Goal: Task Accomplishment & Management: Complete application form

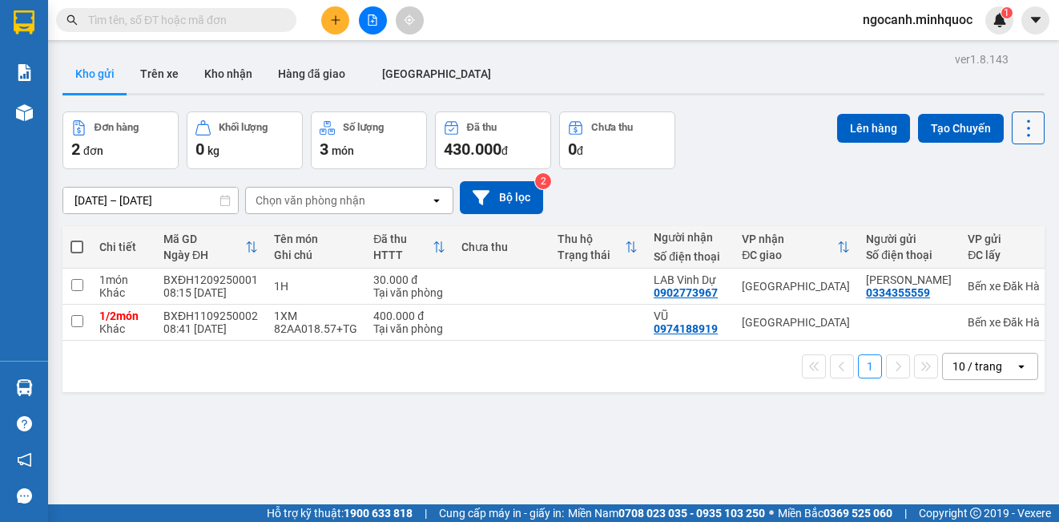
click at [1012, 132] on button at bounding box center [1028, 127] width 33 height 33
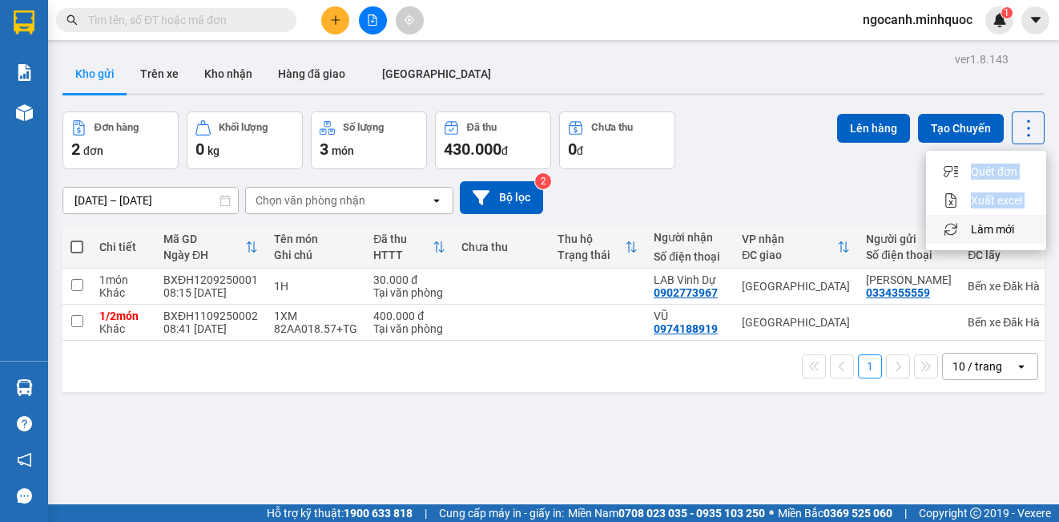
drag, startPoint x: 965, startPoint y: 172, endPoint x: 968, endPoint y: 222, distance: 49.7
click at [968, 222] on ul "Quét đơn Xuất excel Làm mới" at bounding box center [986, 200] width 120 height 99
click at [997, 232] on span "Làm mới" at bounding box center [992, 229] width 43 height 16
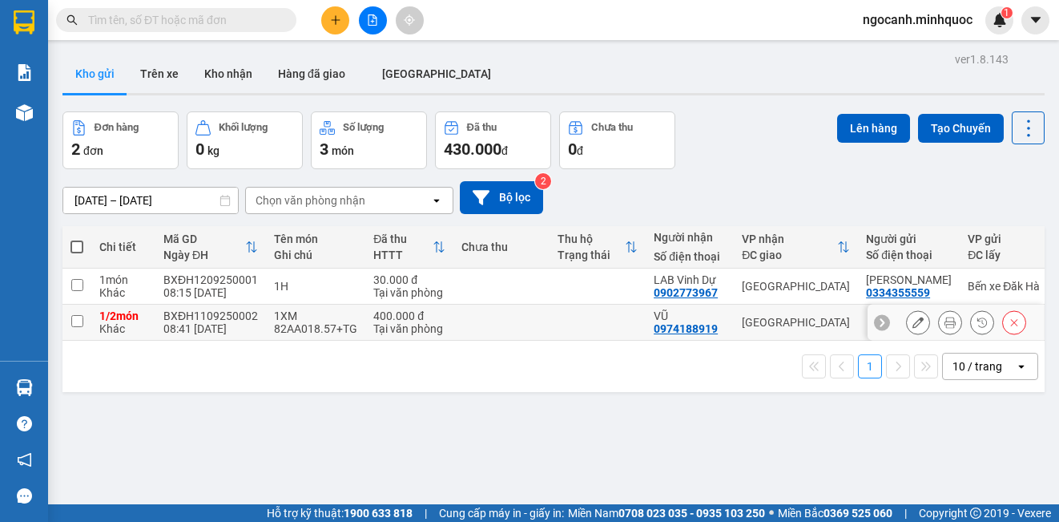
click at [79, 320] on input "checkbox" at bounding box center [77, 321] width 12 height 12
checkbox input "true"
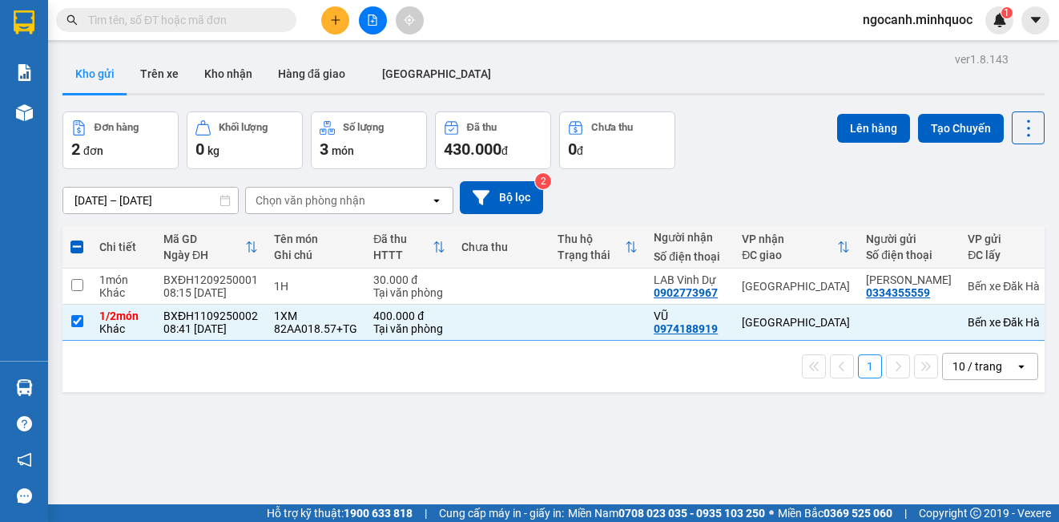
click at [750, 57] on div "Kho gửi Trên [PERSON_NAME] nhận Hàng đã giao [GEOGRAPHIC_DATA]" at bounding box center [553, 75] width 982 height 42
click at [342, 26] on button at bounding box center [335, 20] width 28 height 28
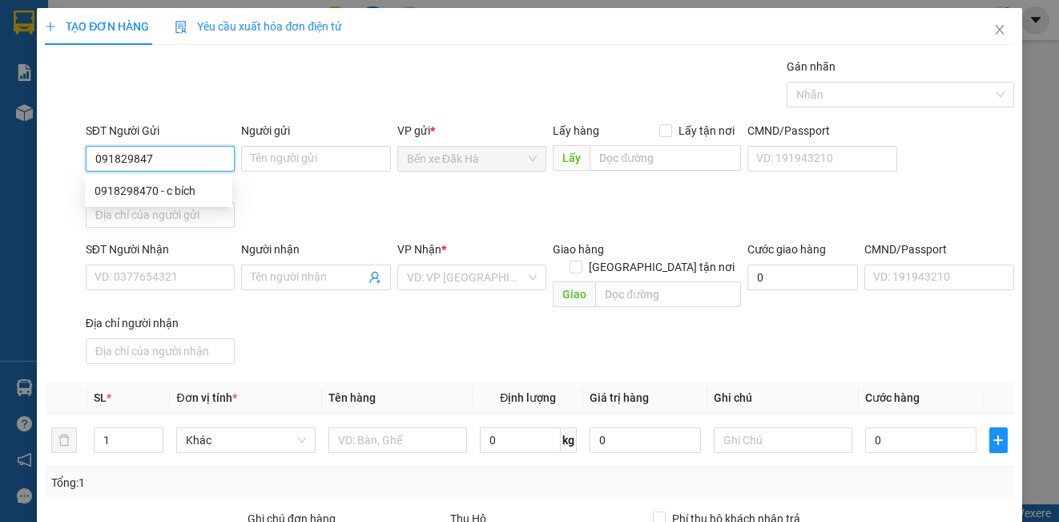
type input "0918298470"
click at [155, 188] on div "0918298470 - c bích" at bounding box center [159, 191] width 128 height 18
type input "c bích"
type input "0986050307"
type input "Nhi"
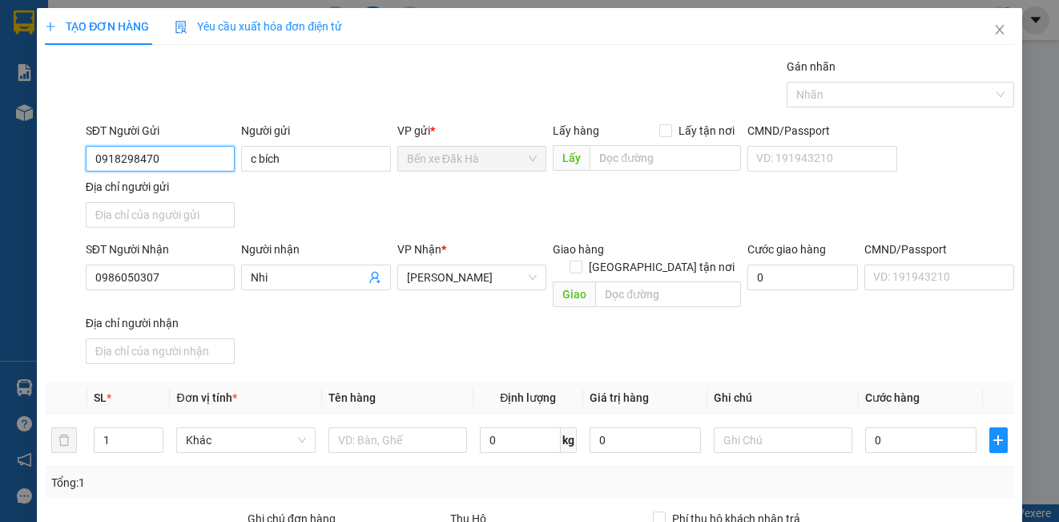
type input "0918298470"
click at [332, 332] on div "SĐT Người Nhận 0986050307 Người nhận Nhi VP Nhận * [PERSON_NAME] hàng [GEOGRAPH…" at bounding box center [550, 305] width 935 height 130
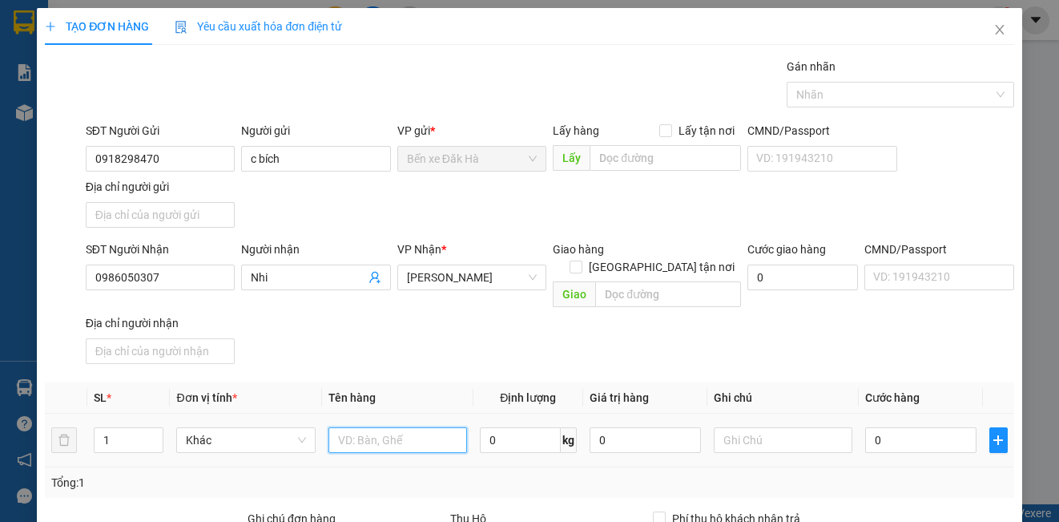
click at [425, 429] on input "text" at bounding box center [397, 440] width 139 height 26
type input "1TX"
click at [872, 427] on input "0" at bounding box center [920, 440] width 111 height 26
type input "5"
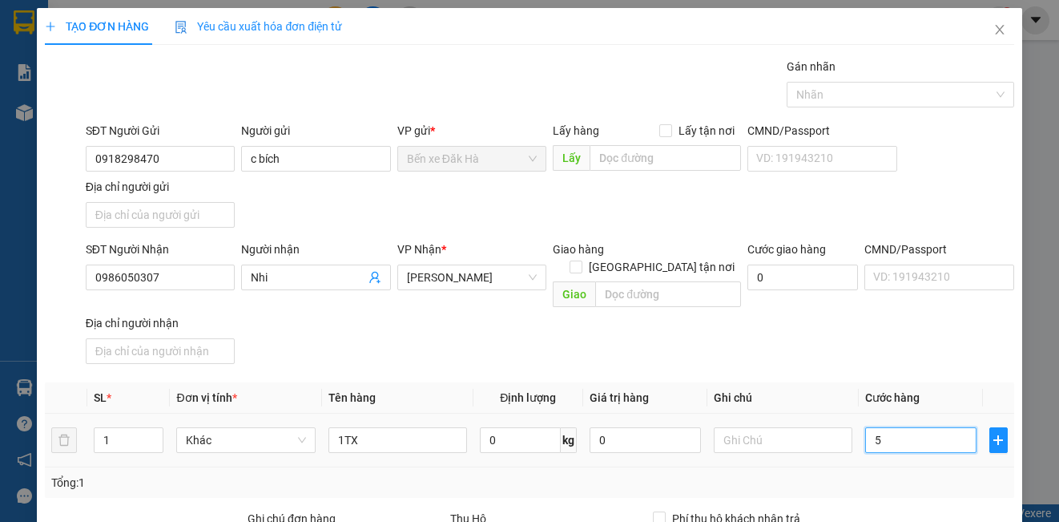
type input "5"
type input "50"
type input "50.000"
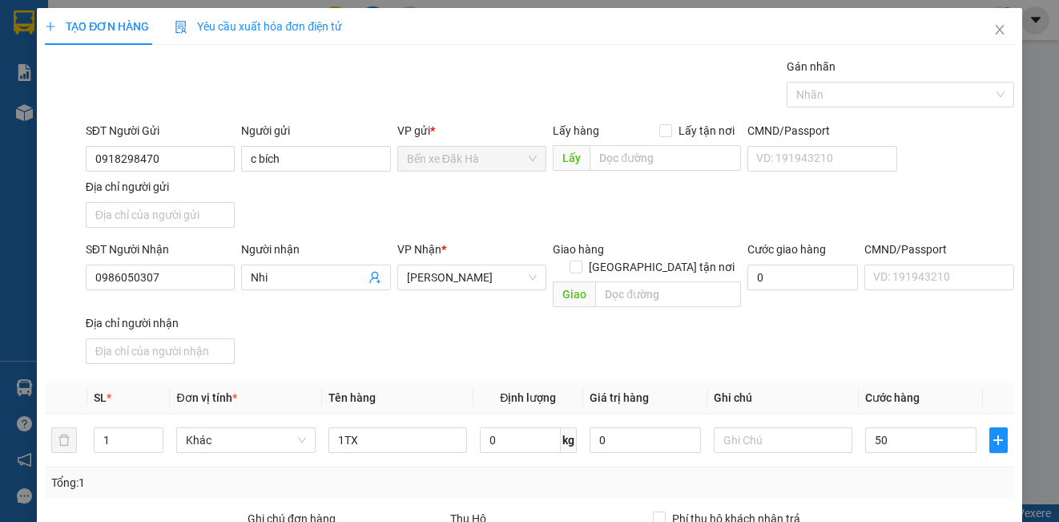
type input "50.000"
click at [896, 350] on div "SĐT Người Nhận 0986050307 Người nhận Nhi VP Nhận * [PERSON_NAME] hàng [GEOGRAPH…" at bounding box center [550, 305] width 935 height 130
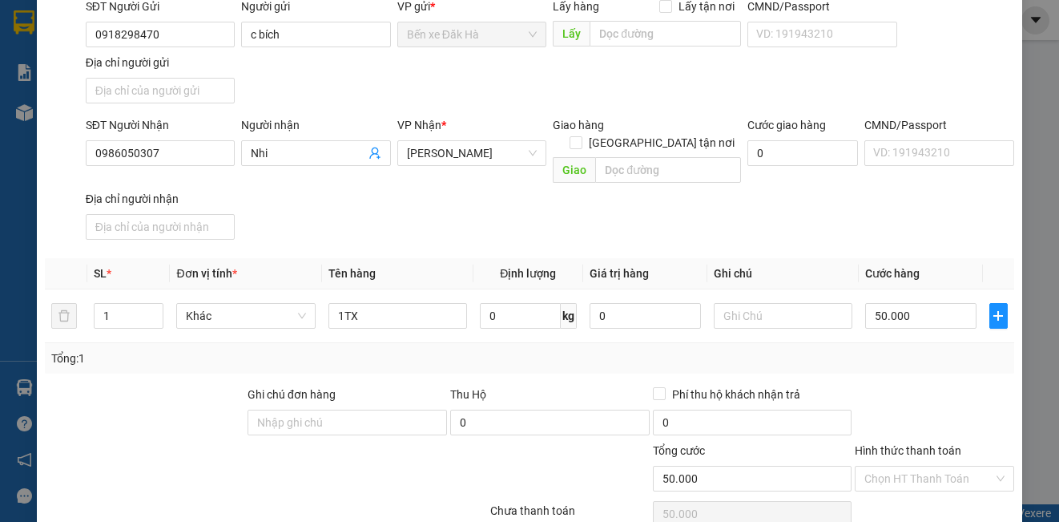
scroll to position [160, 0]
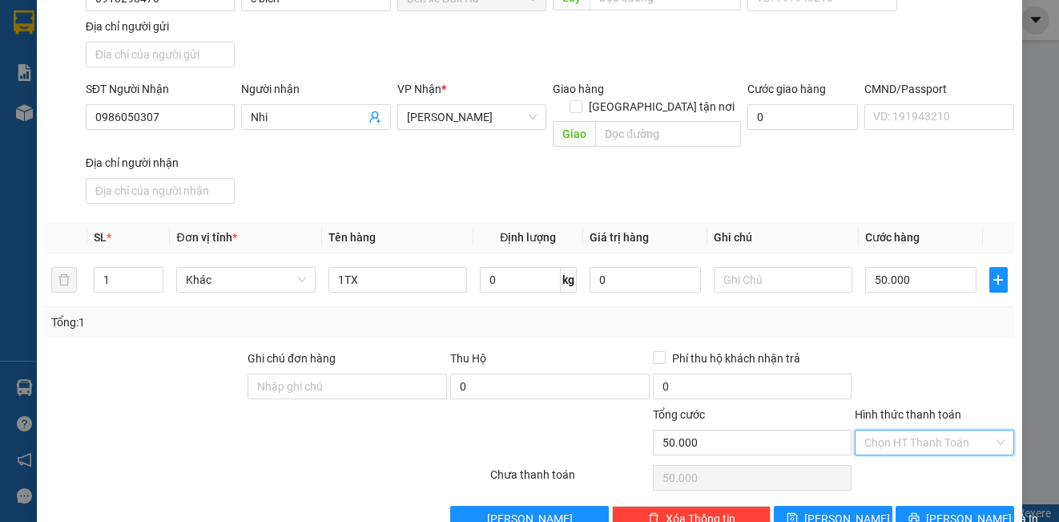
click at [908, 430] on input "Hình thức thanh toán" at bounding box center [928, 442] width 128 height 24
drag, startPoint x: 893, startPoint y: 449, endPoint x: 884, endPoint y: 457, distance: 12.0
click at [893, 450] on div "Tại văn phòng" at bounding box center [924, 457] width 138 height 18
type input "0"
click at [833, 506] on button "[PERSON_NAME]" at bounding box center [833, 519] width 119 height 26
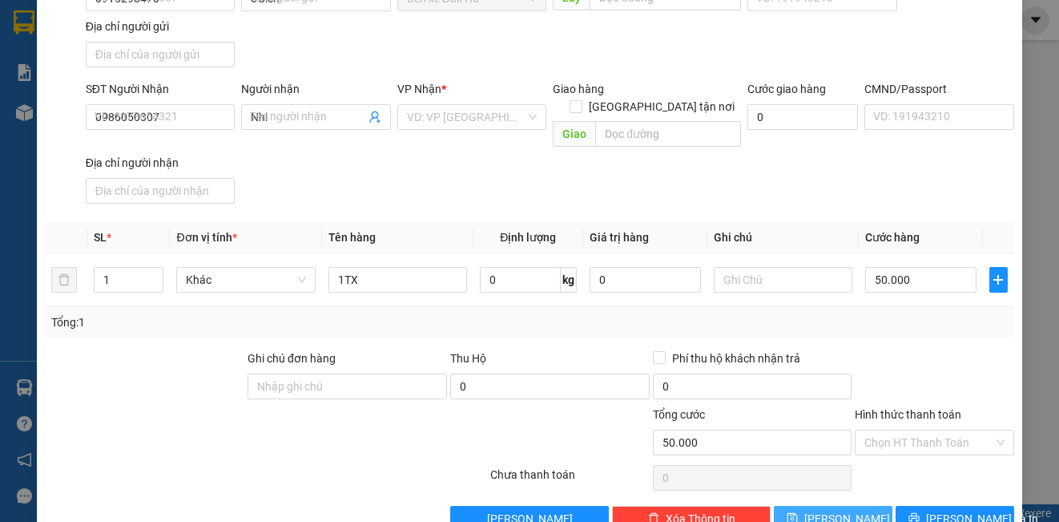
type input "0"
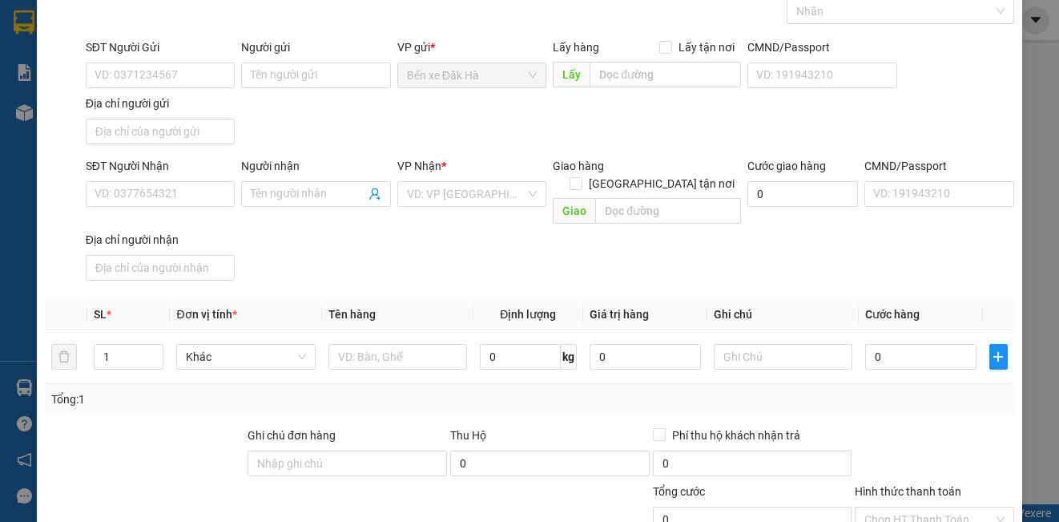
scroll to position [0, 0]
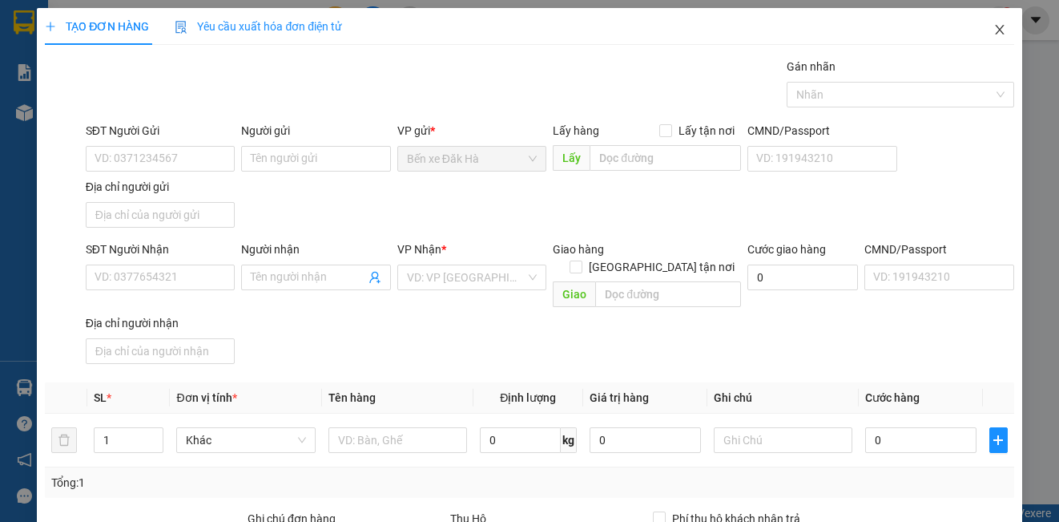
click at [986, 39] on span "Close" at bounding box center [999, 30] width 45 height 45
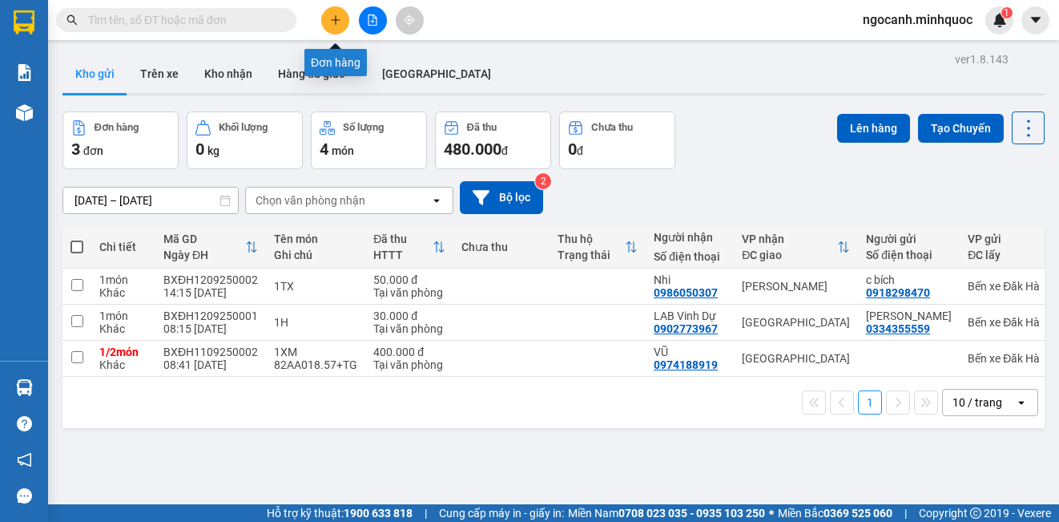
click at [334, 22] on icon "plus" at bounding box center [335, 19] width 11 height 11
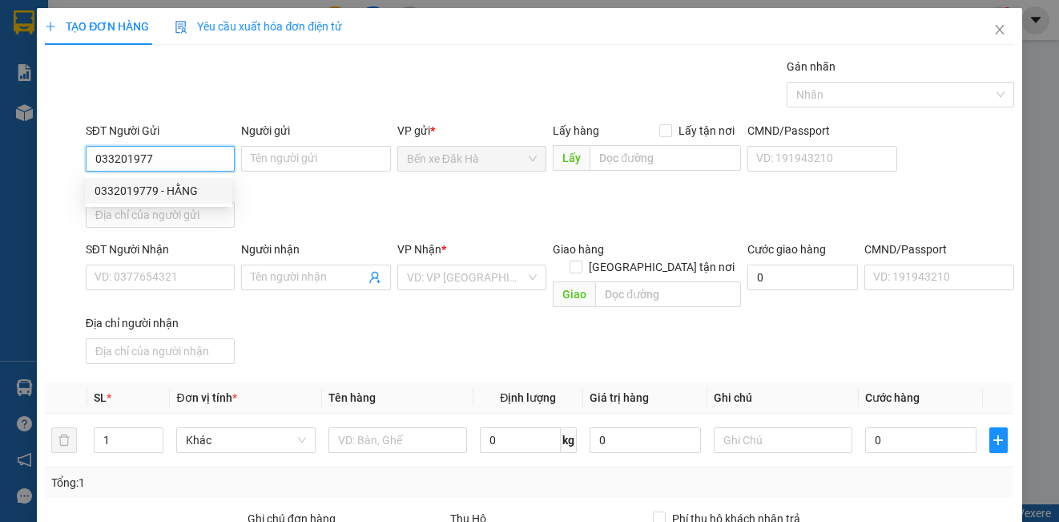
click at [155, 199] on div "0332019779 - HẰNG" at bounding box center [158, 191] width 147 height 26
type input "0332019779"
type input "HẰNG"
type input "0927713882"
type input "VY"
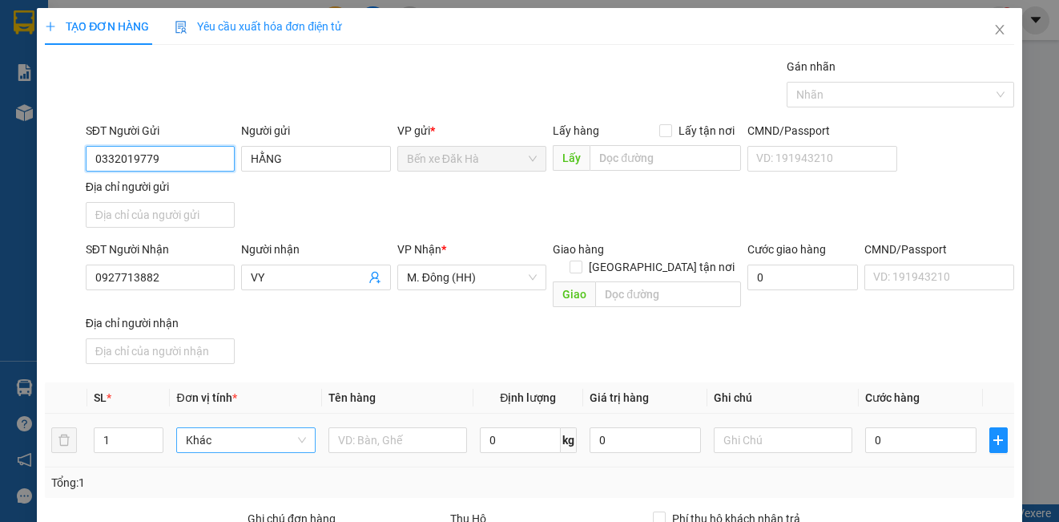
click at [240, 428] on span "Khác" at bounding box center [245, 440] width 119 height 24
type input "0332019779"
click at [393, 429] on input "text" at bounding box center [397, 440] width 139 height 26
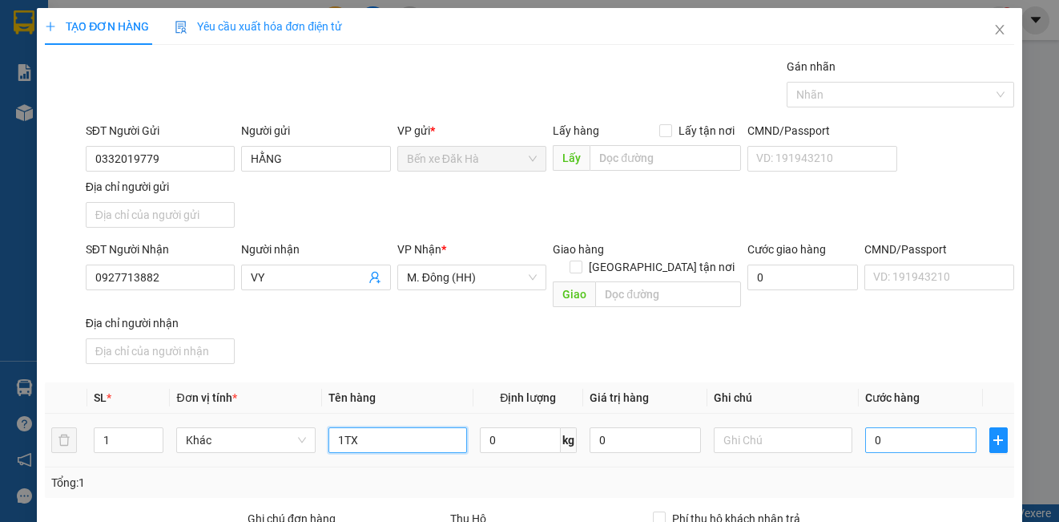
type input "1TX"
click at [903, 427] on input "0" at bounding box center [920, 440] width 111 height 26
type input "5"
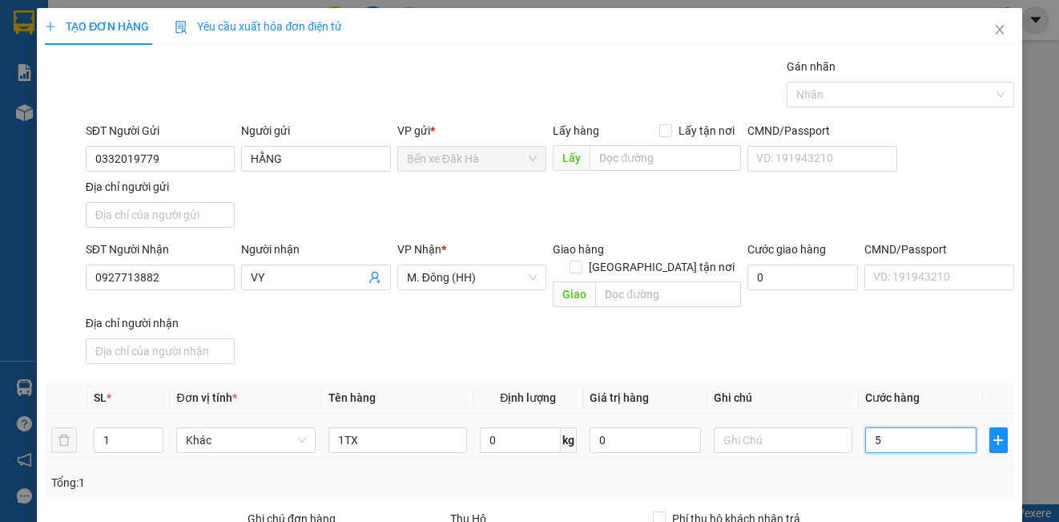
type input "50"
type input "50.000"
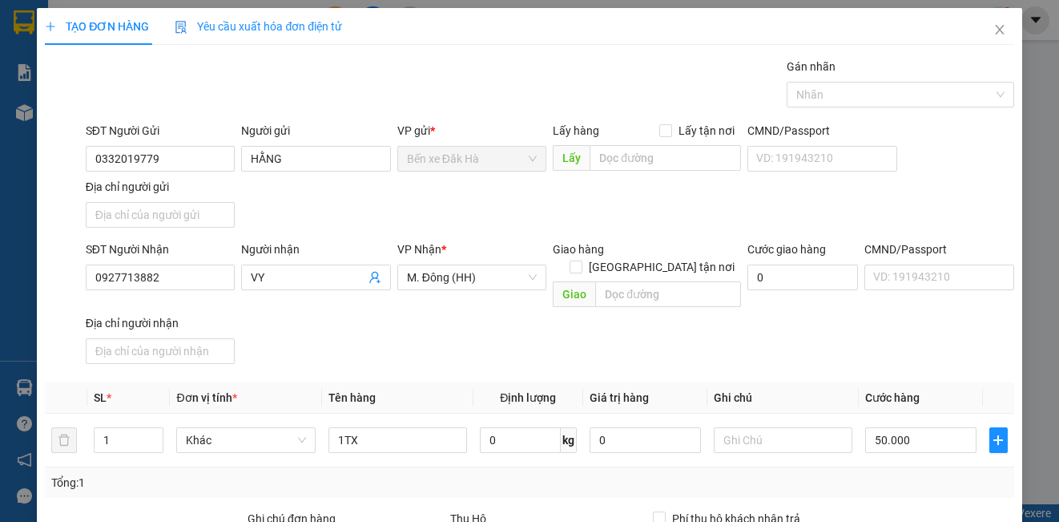
click at [893, 344] on div "SĐT Người Nhận 0927713882 Người nhận VY VP Nhận * M. Đông (HH) Giao hàng Giao t…" at bounding box center [550, 305] width 935 height 130
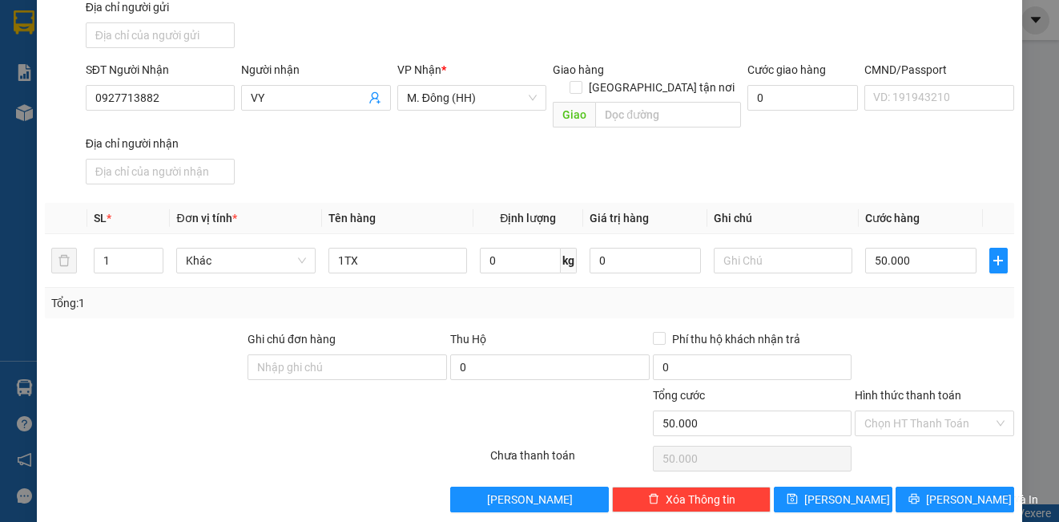
scroll to position [183, 0]
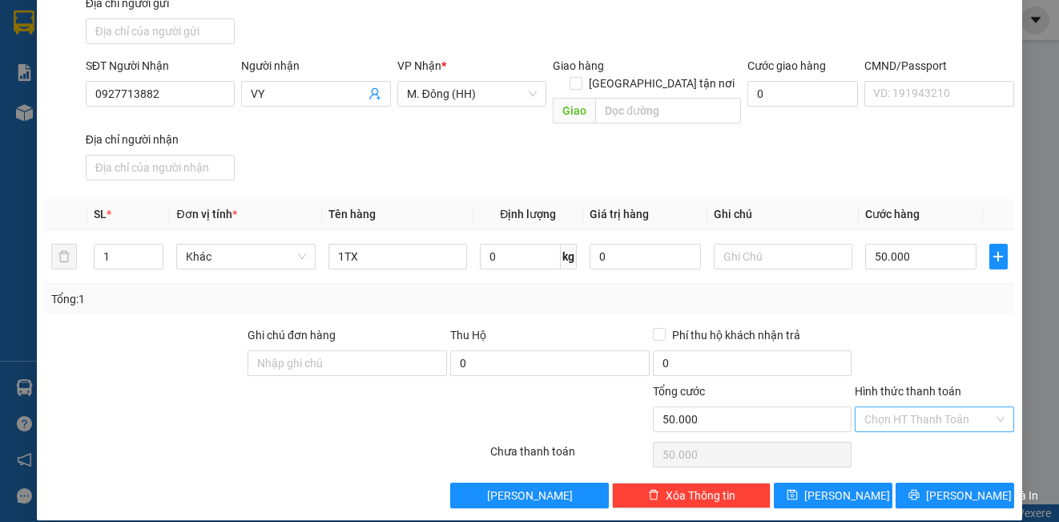
click at [903, 407] on input "Hình thức thanh toán" at bounding box center [928, 419] width 128 height 24
click at [904, 423] on div "Tại văn phòng" at bounding box center [923, 434] width 157 height 26
type input "0"
click at [799, 482] on button "[PERSON_NAME]" at bounding box center [833, 495] width 119 height 26
type input "0"
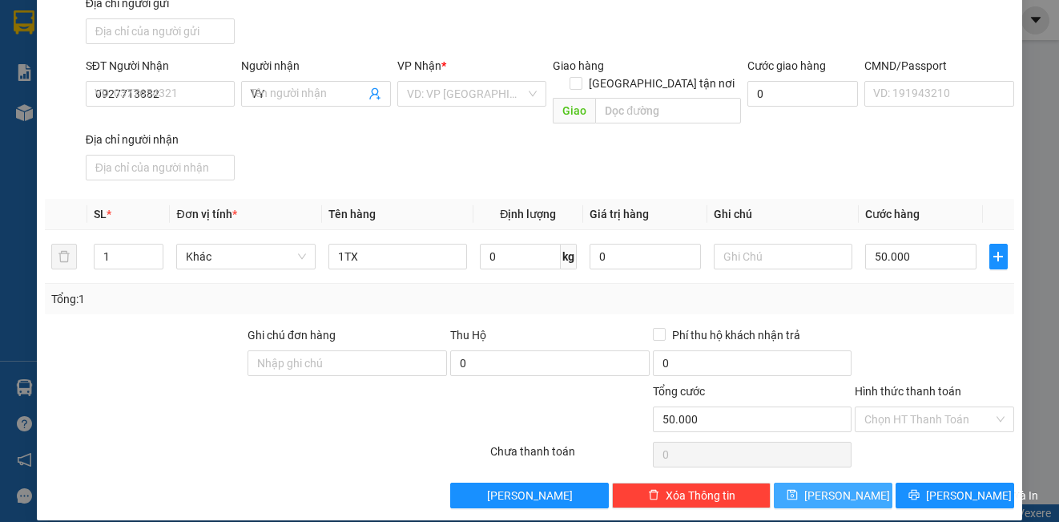
type input "0"
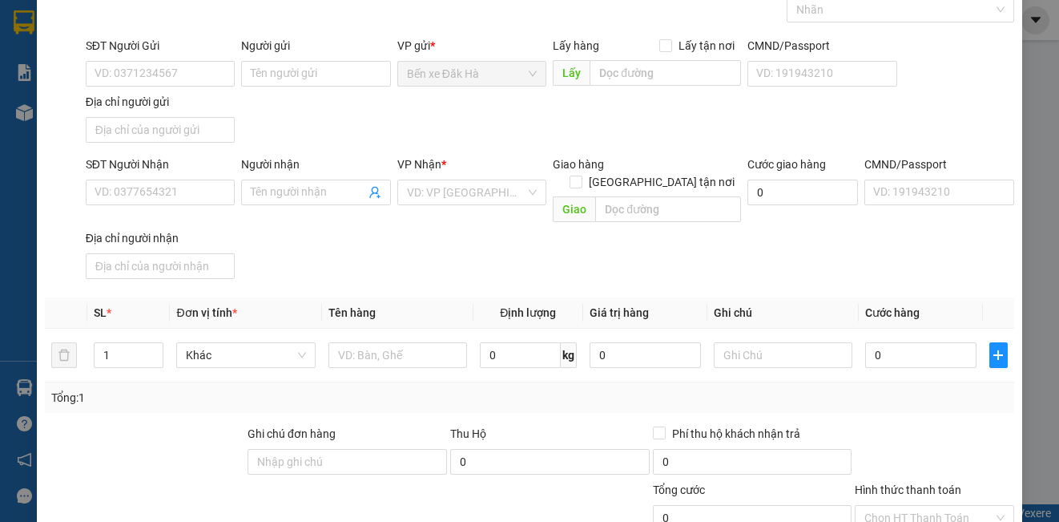
scroll to position [0, 0]
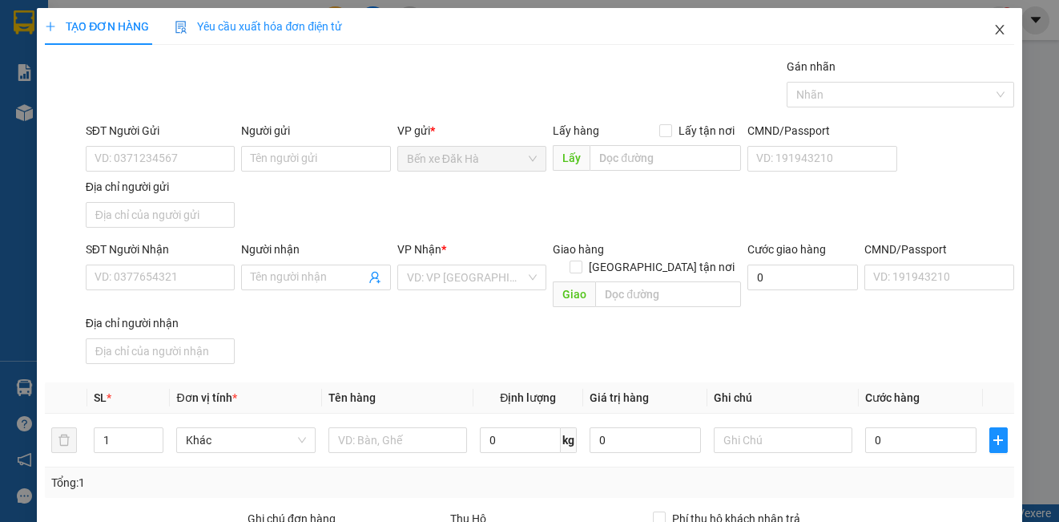
click at [989, 38] on span "Close" at bounding box center [999, 30] width 45 height 45
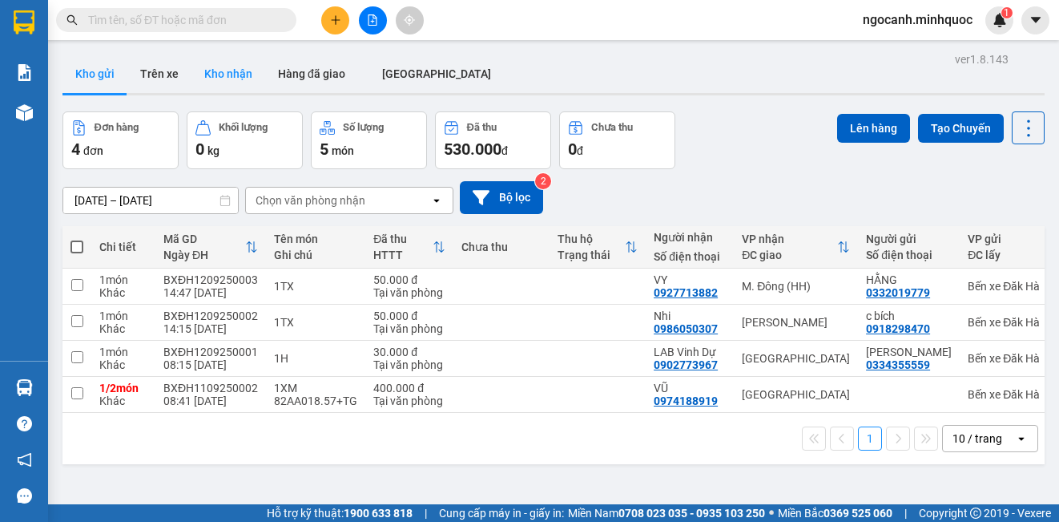
click at [220, 68] on button "Kho nhận" at bounding box center [228, 73] width 74 height 38
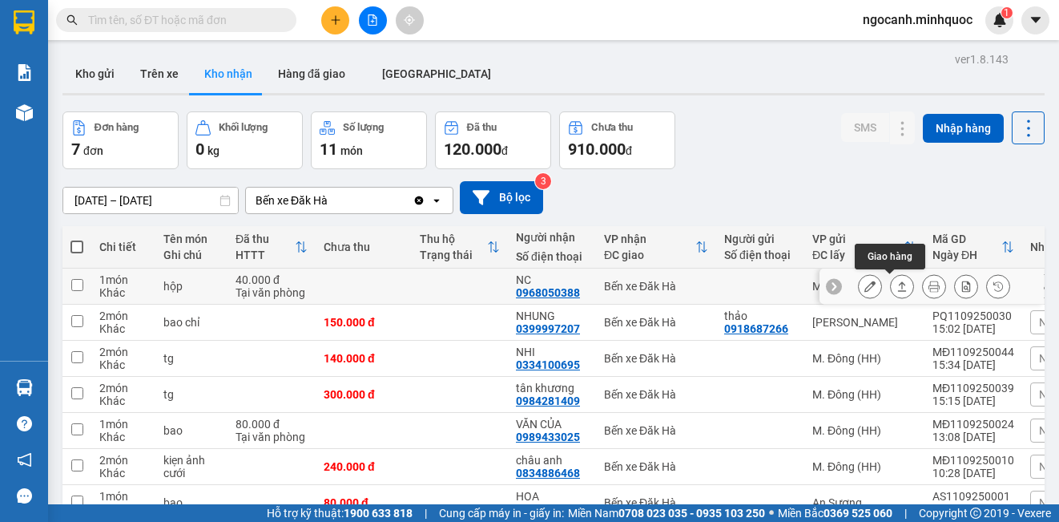
click at [891, 284] on button at bounding box center [902, 286] width 22 height 28
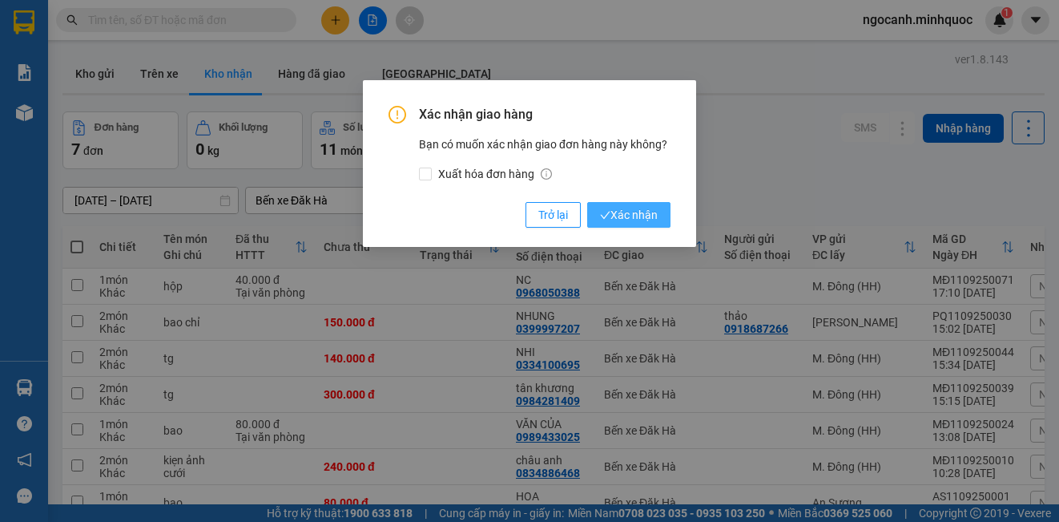
click at [613, 214] on span "Xác nhận" at bounding box center [629, 215] width 58 height 18
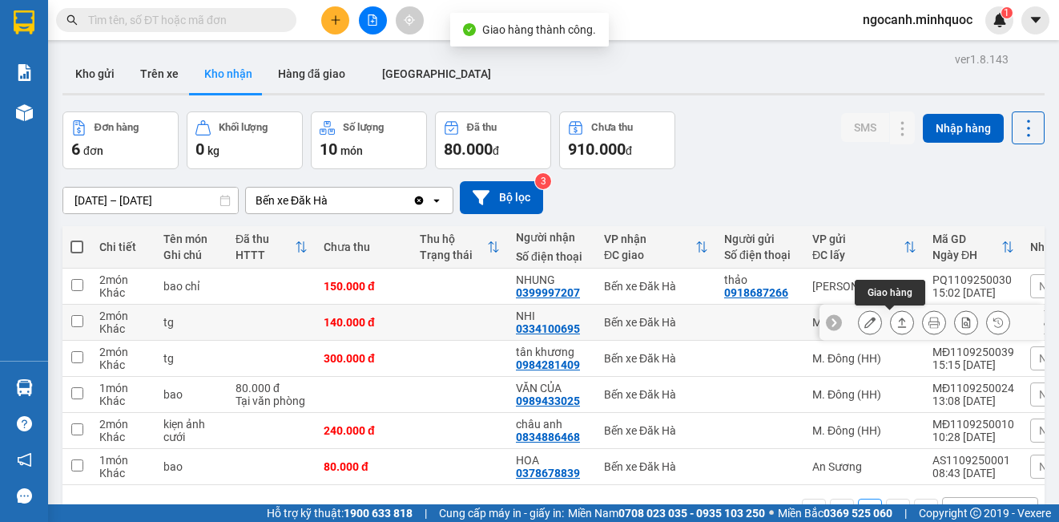
click at [893, 316] on button at bounding box center [902, 322] width 22 height 28
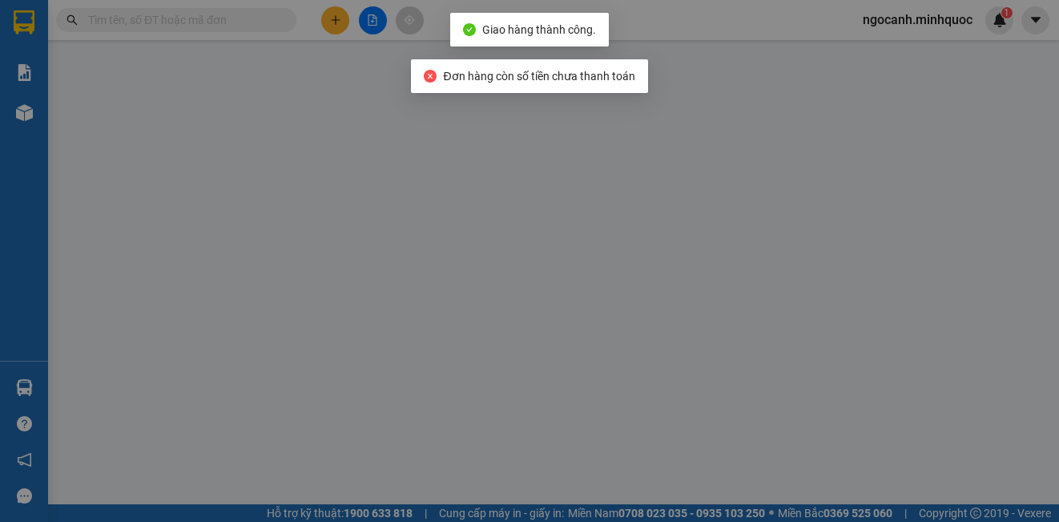
type input "0334100695"
type input "NHI"
type input "140.000"
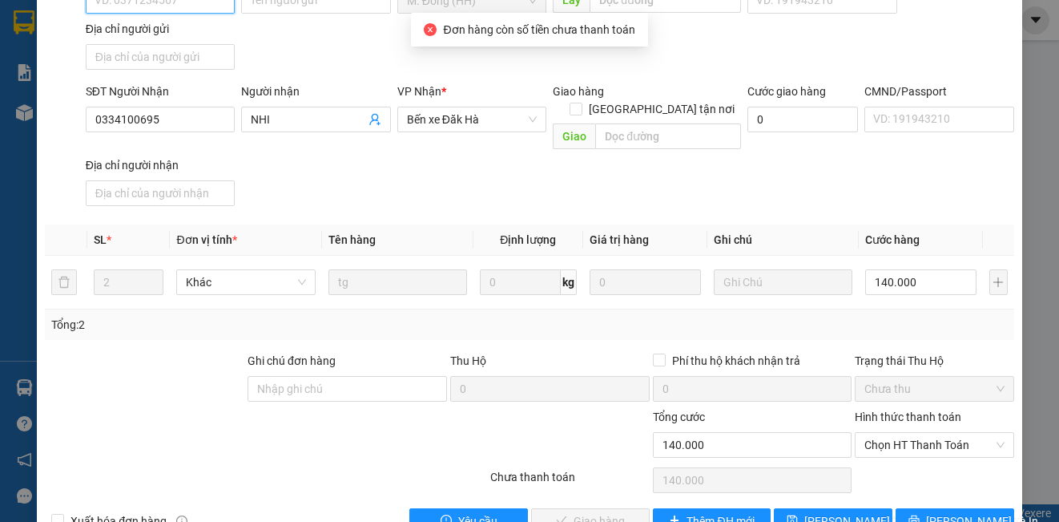
scroll to position [204, 0]
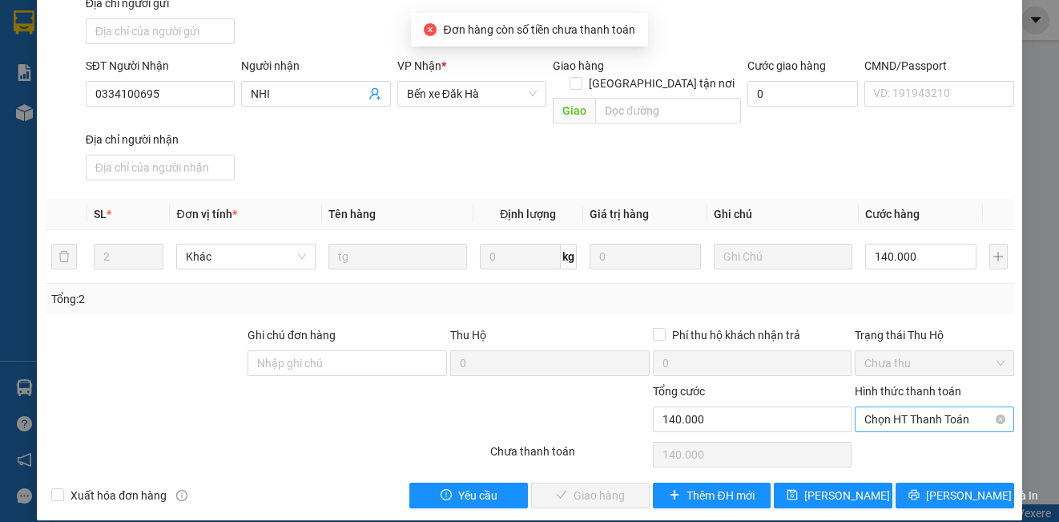
click at [923, 407] on span "Chọn HT Thanh Toán" at bounding box center [933, 419] width 139 height 24
click at [905, 422] on div "Tại văn phòng" at bounding box center [923, 434] width 157 height 26
type input "0"
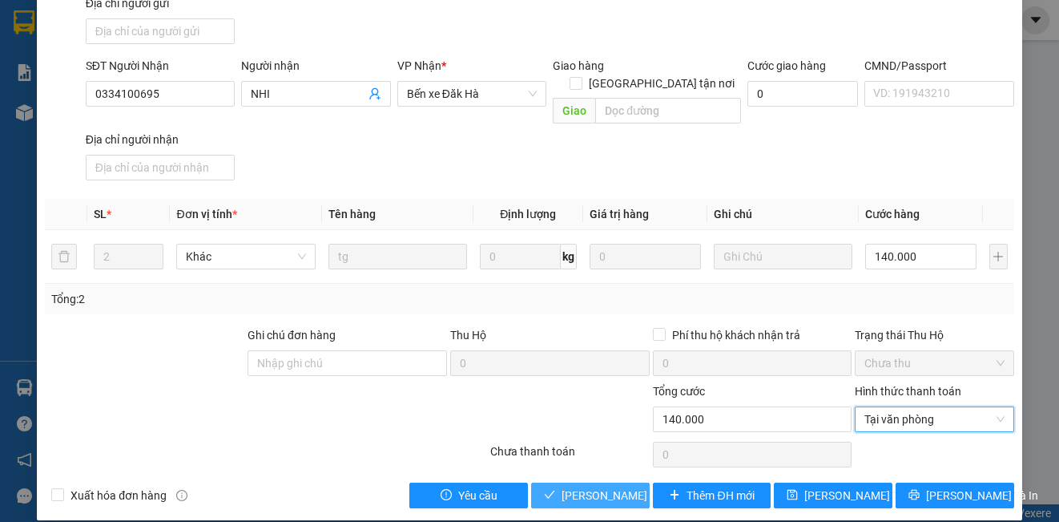
click at [584, 486] on span "[PERSON_NAME] và Giao hàng" at bounding box center [639, 495] width 154 height 18
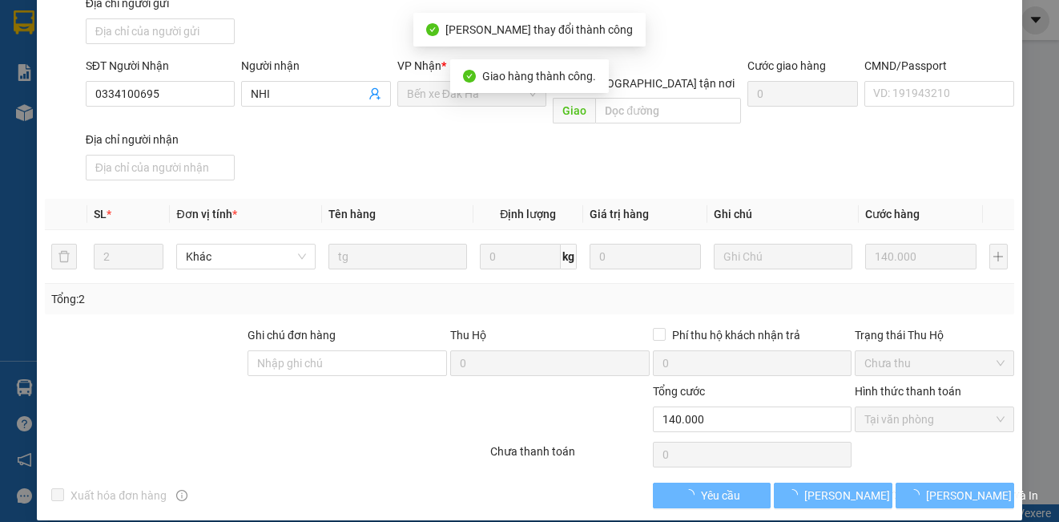
scroll to position [0, 0]
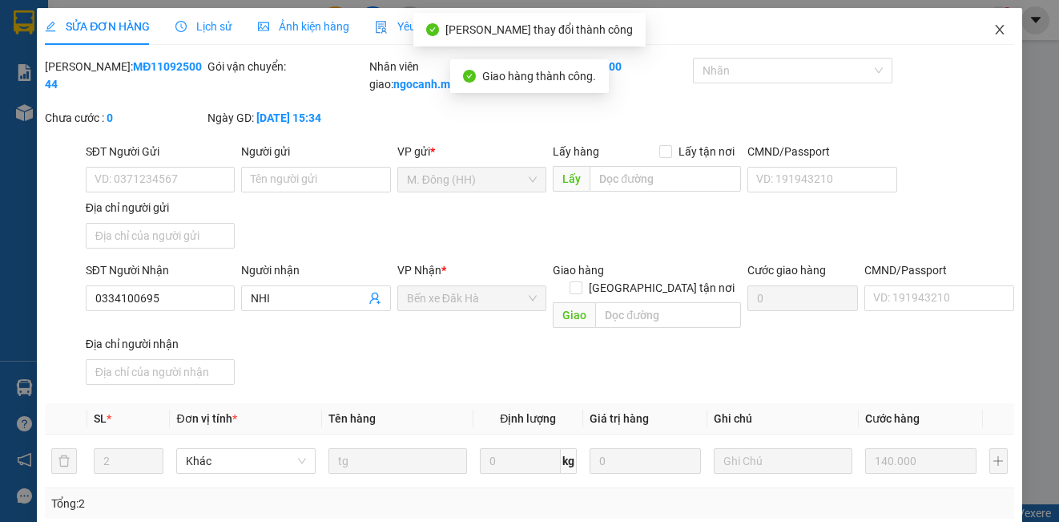
click at [993, 24] on icon "close" at bounding box center [999, 29] width 13 height 13
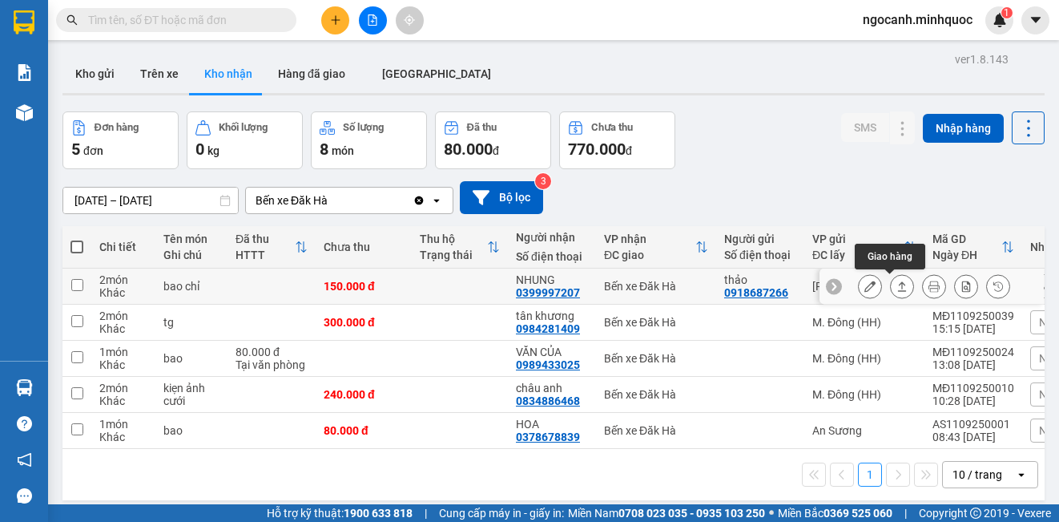
click at [896, 287] on icon at bounding box center [901, 285] width 11 height 11
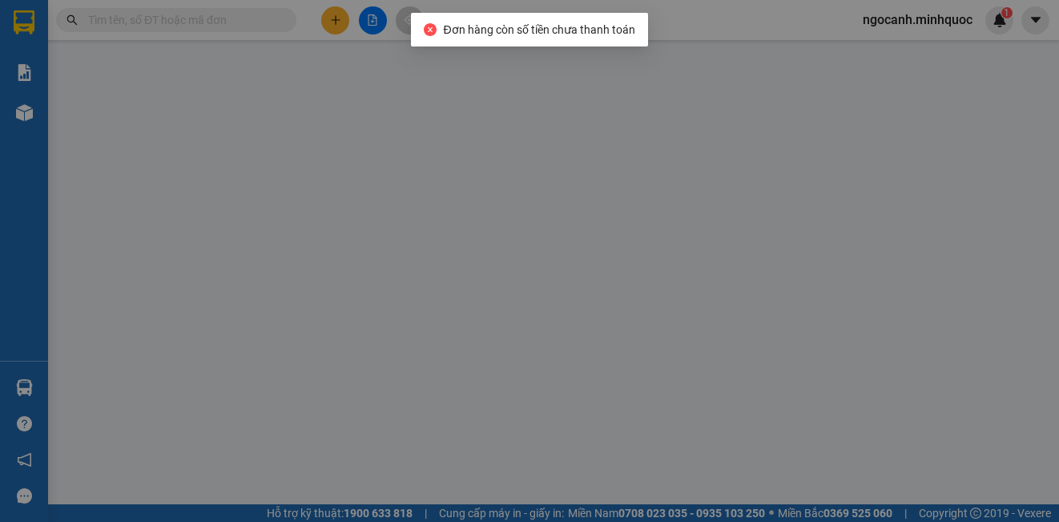
type input "0918687266"
type input "thảo"
type input "0399997207"
type input "NHUNG"
type input "150.000"
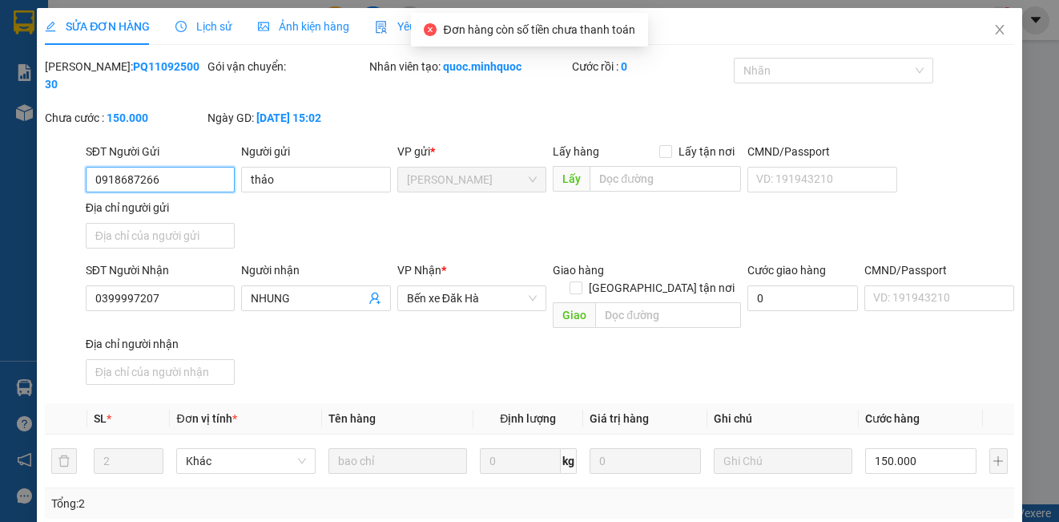
scroll to position [179, 0]
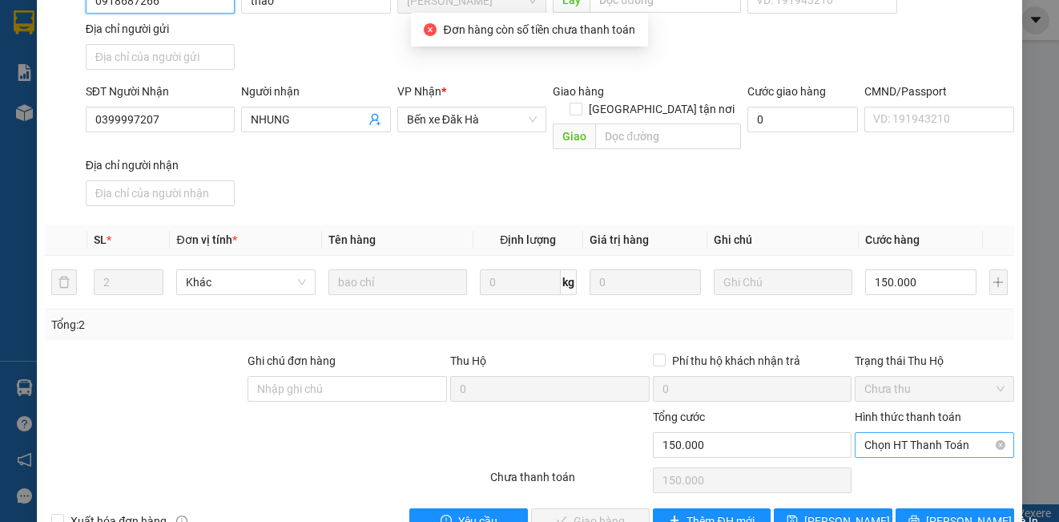
click at [889, 433] on span "Chọn HT Thanh Toán" at bounding box center [933, 445] width 139 height 24
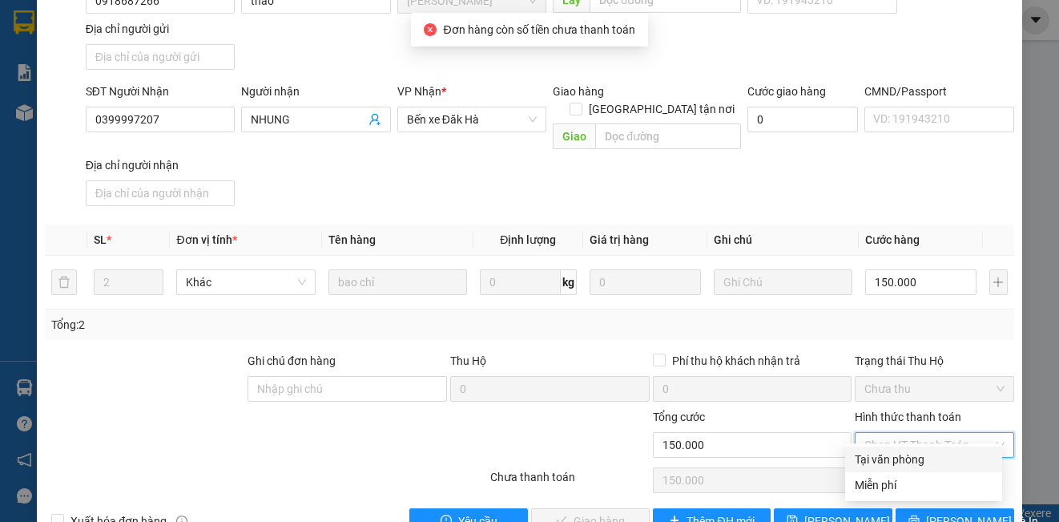
click at [887, 459] on div "Tại văn phòng" at bounding box center [924, 459] width 138 height 18
type input "0"
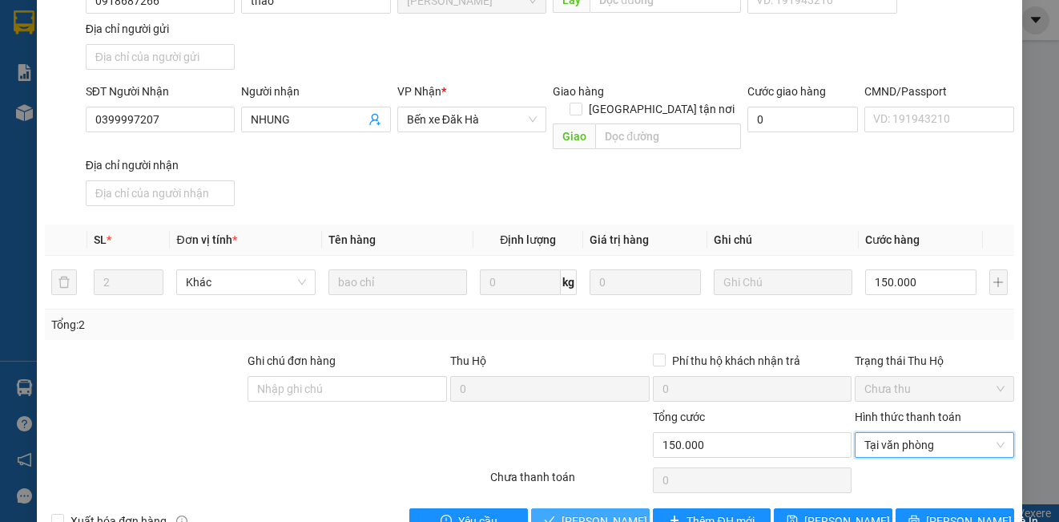
drag, startPoint x: 578, startPoint y: 504, endPoint x: 594, endPoint y: 496, distance: 17.9
click at [581, 512] on span "[PERSON_NAME] và Giao hàng" at bounding box center [639, 521] width 154 height 18
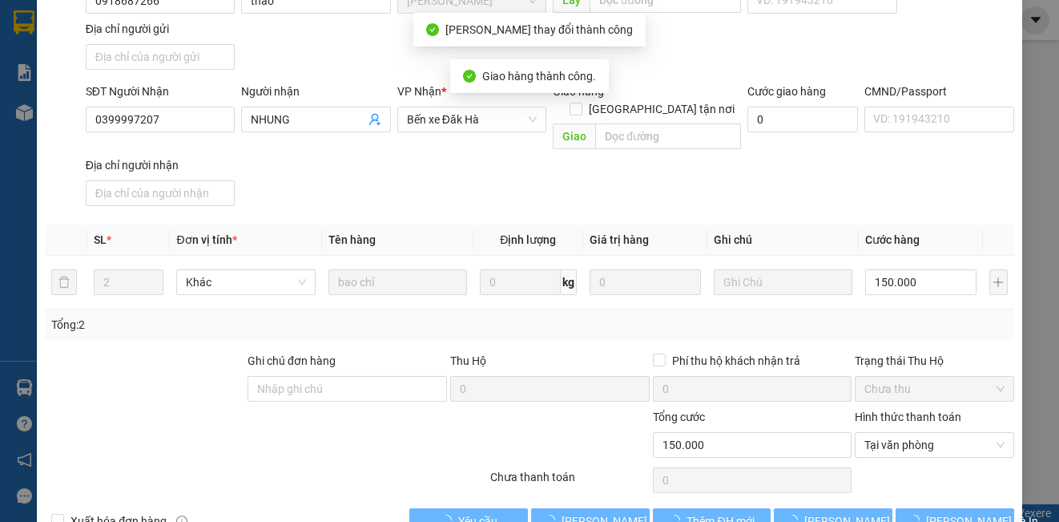
scroll to position [0, 0]
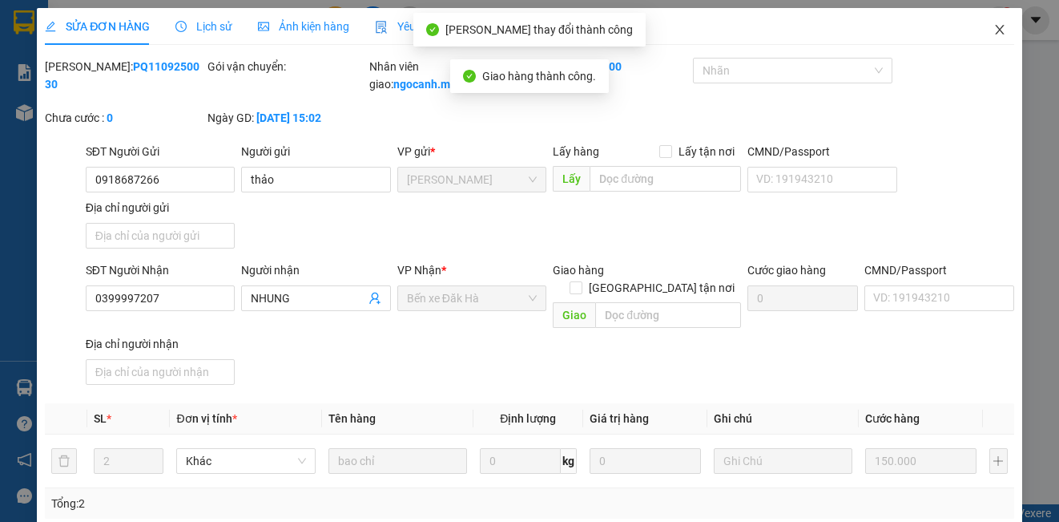
click at [998, 29] on span "Close" at bounding box center [999, 30] width 45 height 45
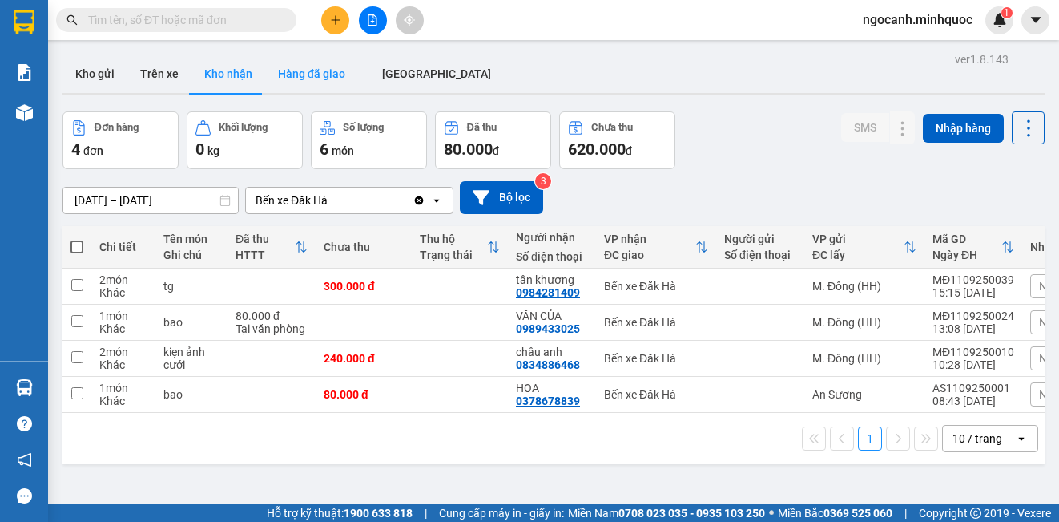
click at [351, 70] on button "Hàng đã giao" at bounding box center [311, 73] width 93 height 38
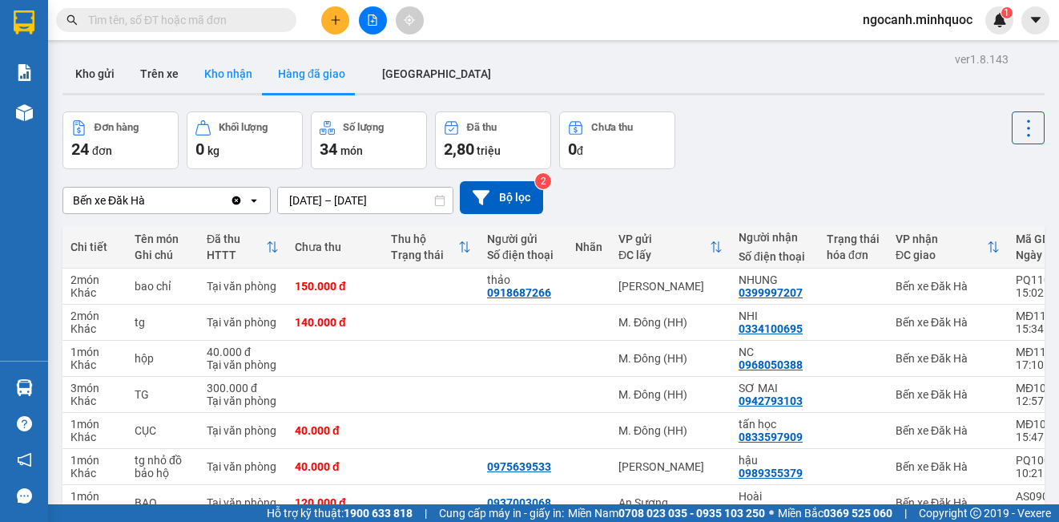
click at [247, 74] on button "Kho nhận" at bounding box center [228, 73] width 74 height 38
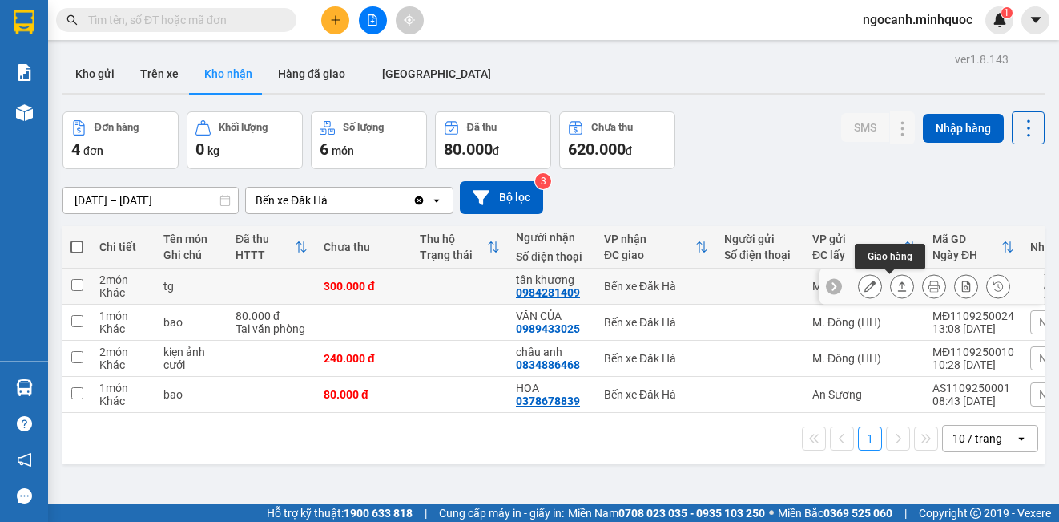
click at [895, 290] on button at bounding box center [902, 286] width 22 height 28
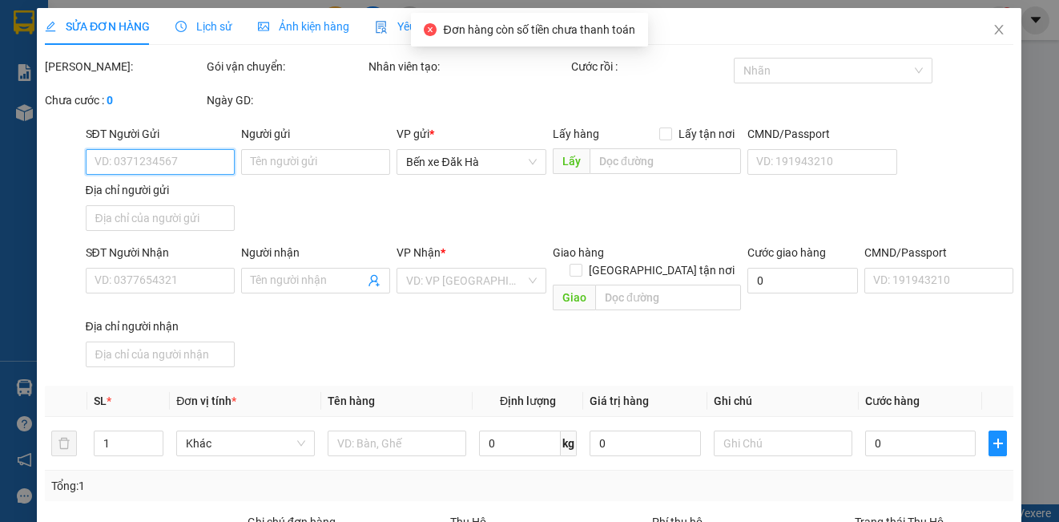
scroll to position [154, 0]
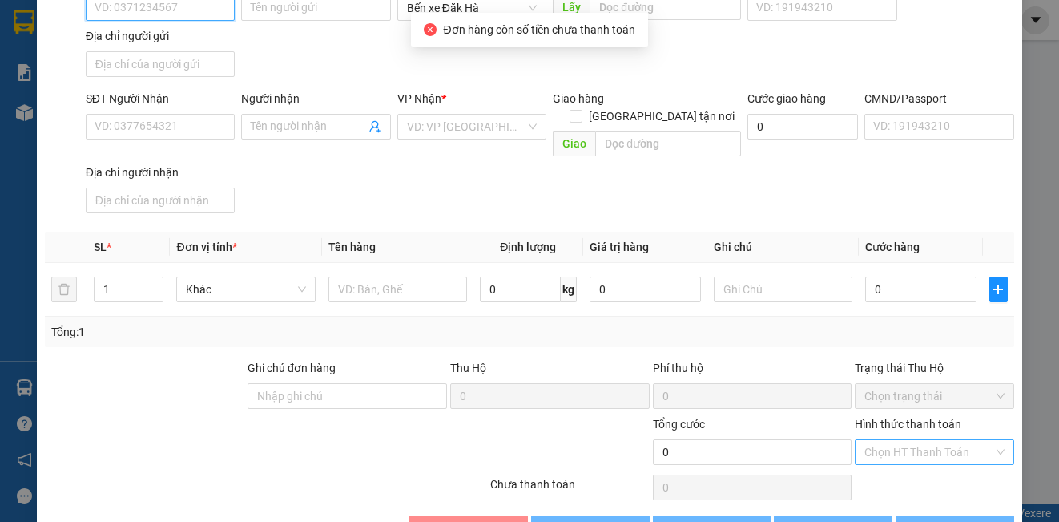
type input "0984281409"
type input "tân khương"
type input "300.000"
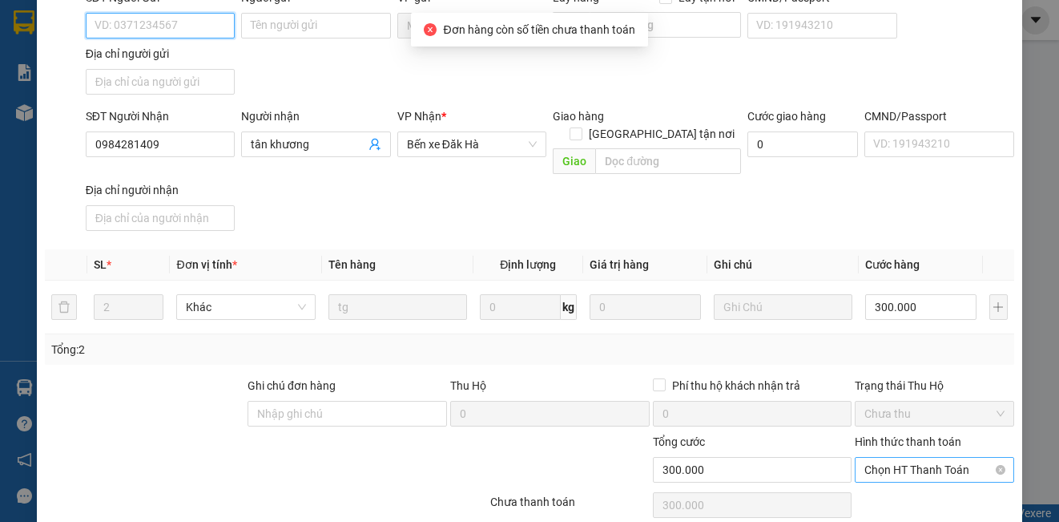
scroll to position [203, 0]
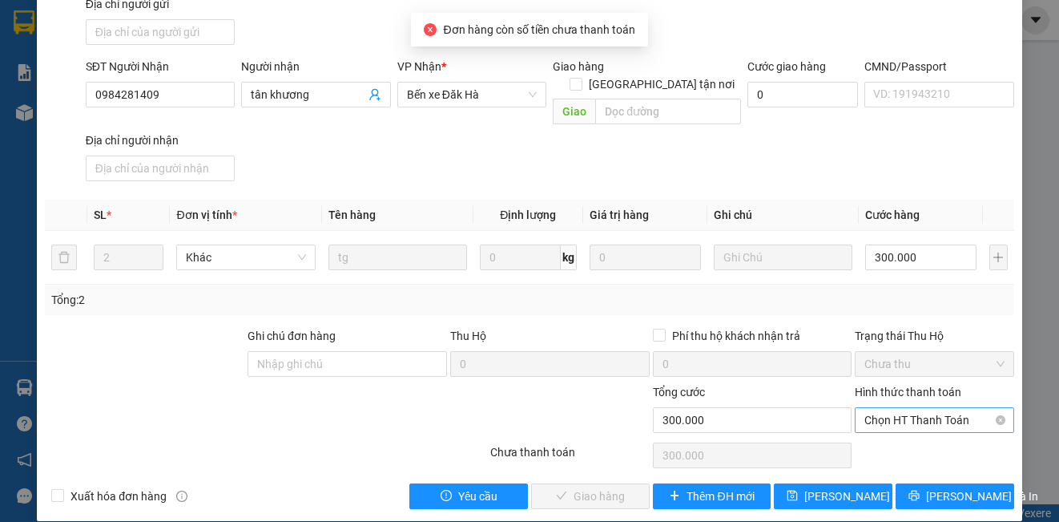
click at [884, 409] on span "Chọn HT Thanh Toán" at bounding box center [933, 420] width 139 height 24
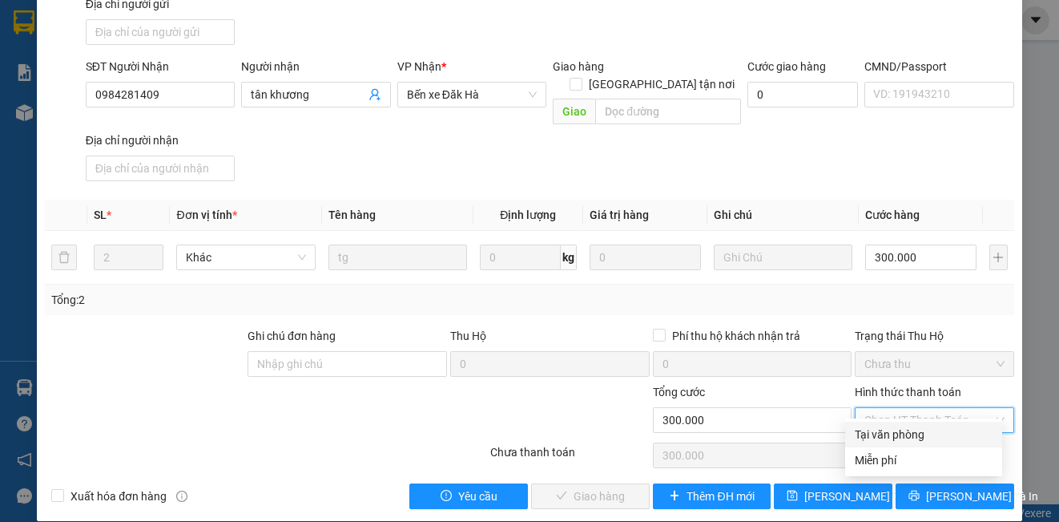
click at [865, 438] on div "Tại văn phòng" at bounding box center [924, 434] width 138 height 18
type input "0"
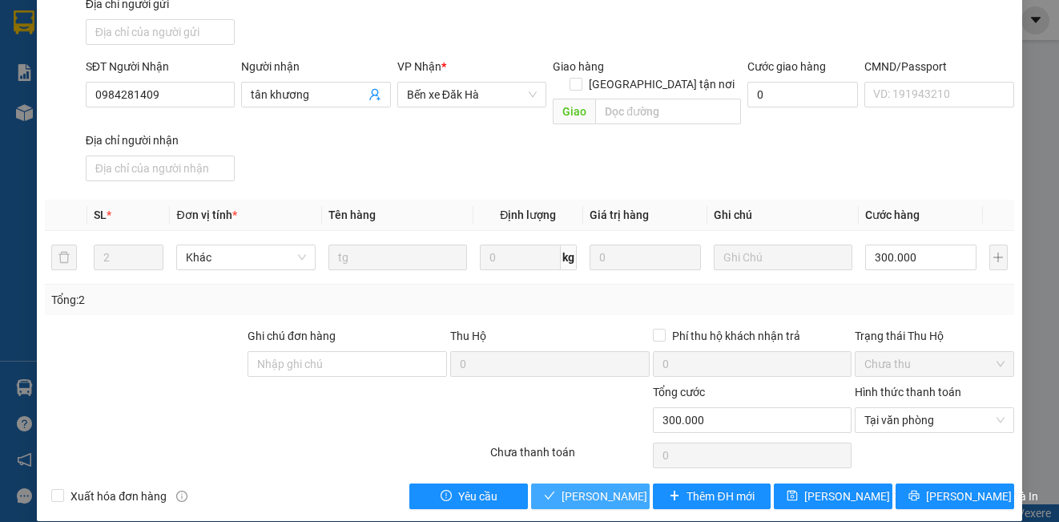
click at [594, 487] on span "[PERSON_NAME] và Giao hàng" at bounding box center [639, 496] width 154 height 18
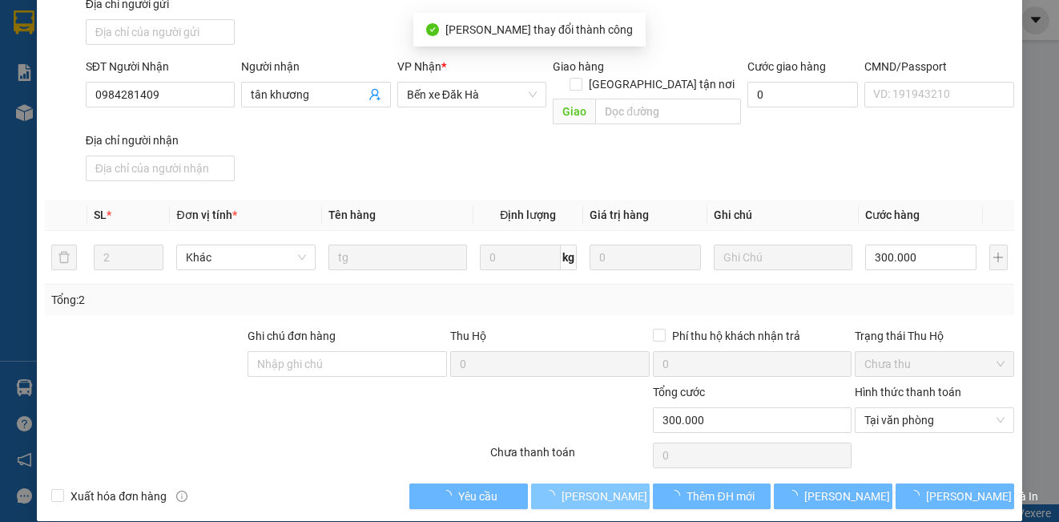
scroll to position [0, 0]
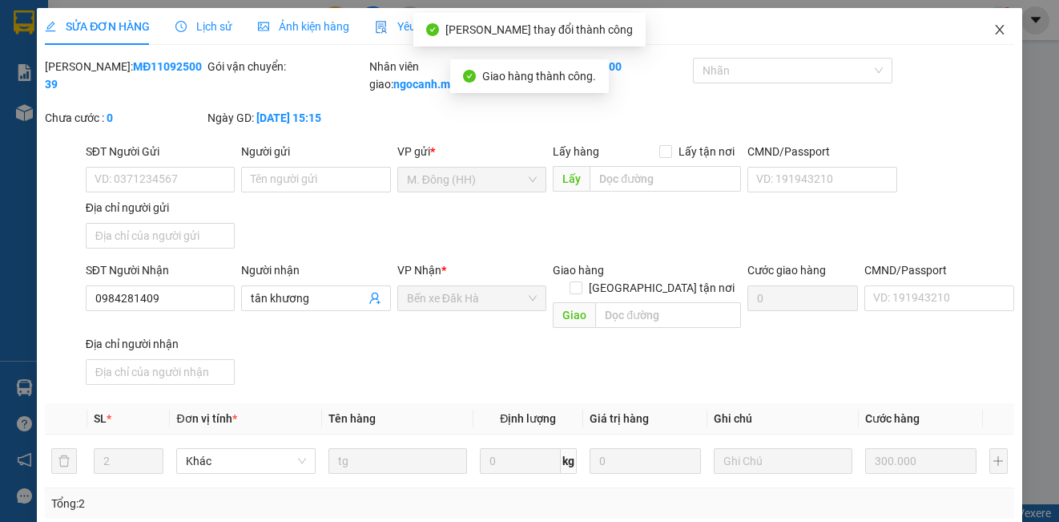
click at [986, 42] on span "Close" at bounding box center [999, 30] width 45 height 45
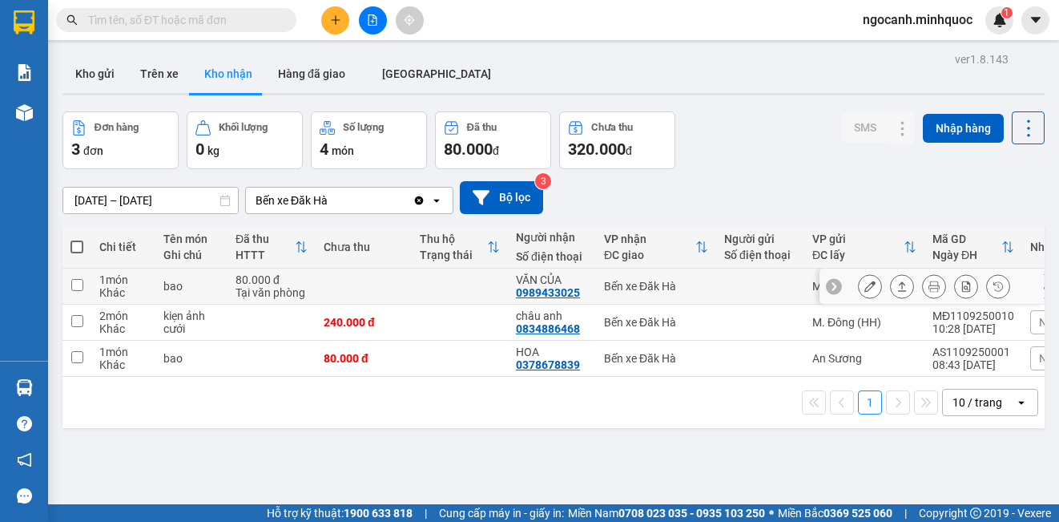
click at [897, 289] on button at bounding box center [902, 286] width 22 height 28
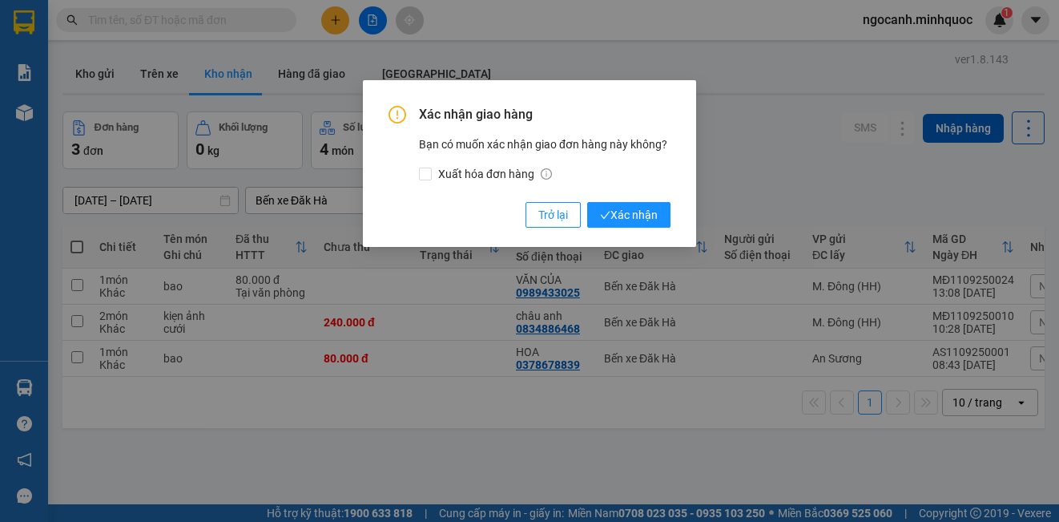
click at [613, 200] on div "Xác nhận giao hàng Bạn có muốn xác nhận giao đơn hàng này không? Xuất hóa đơn h…" at bounding box center [530, 167] width 282 height 122
click at [631, 213] on span "Xác nhận" at bounding box center [629, 215] width 58 height 18
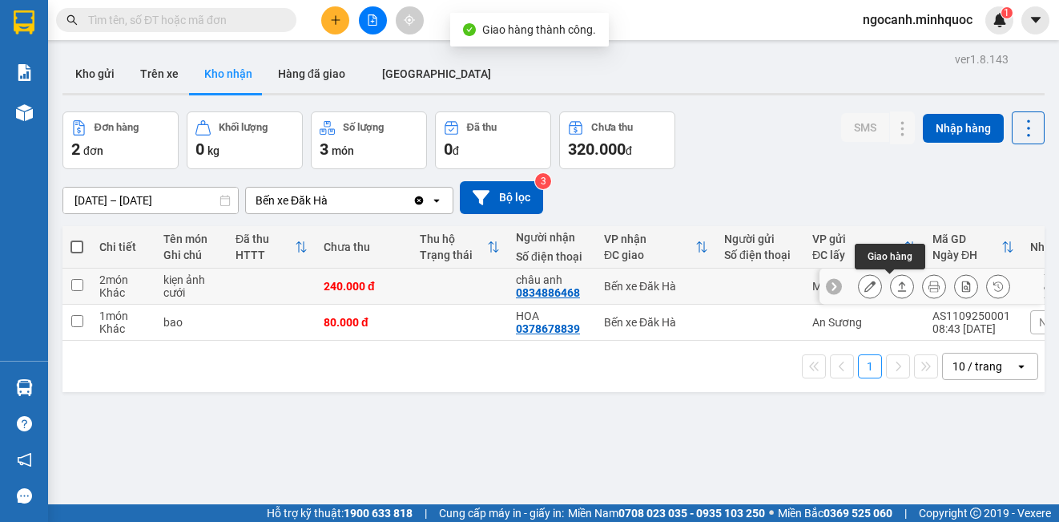
click at [898, 285] on icon at bounding box center [902, 286] width 9 height 10
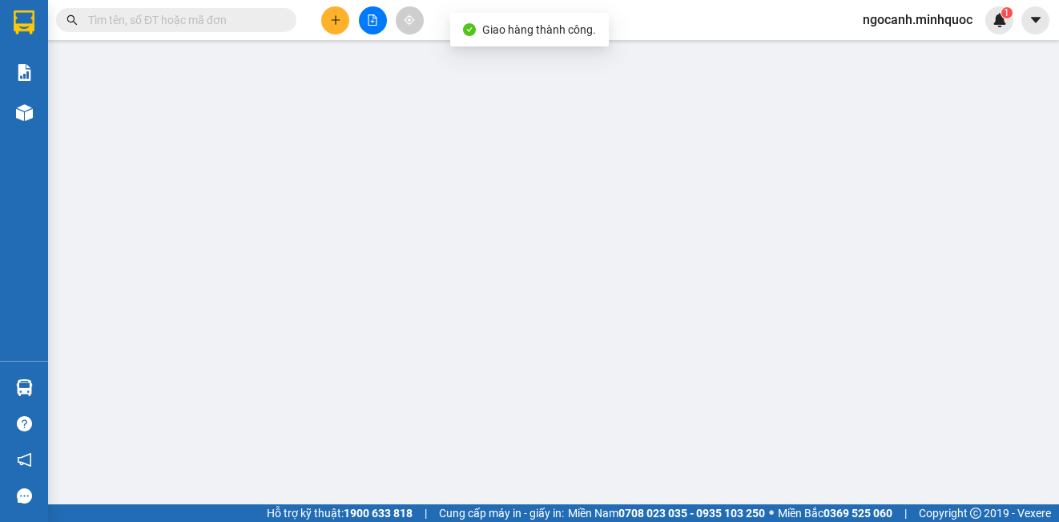
type input "0834886468"
type input "châu anh"
type input "240.000"
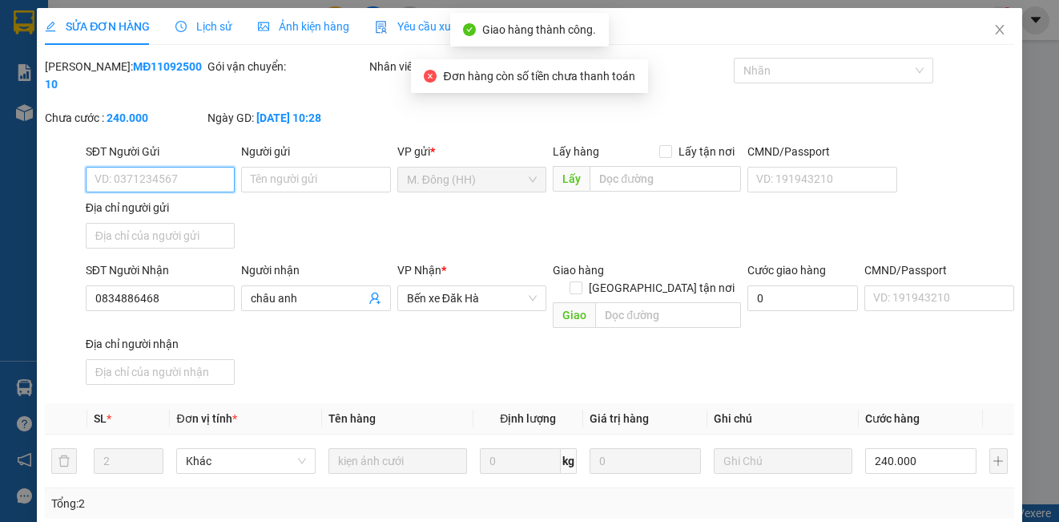
scroll to position [179, 0]
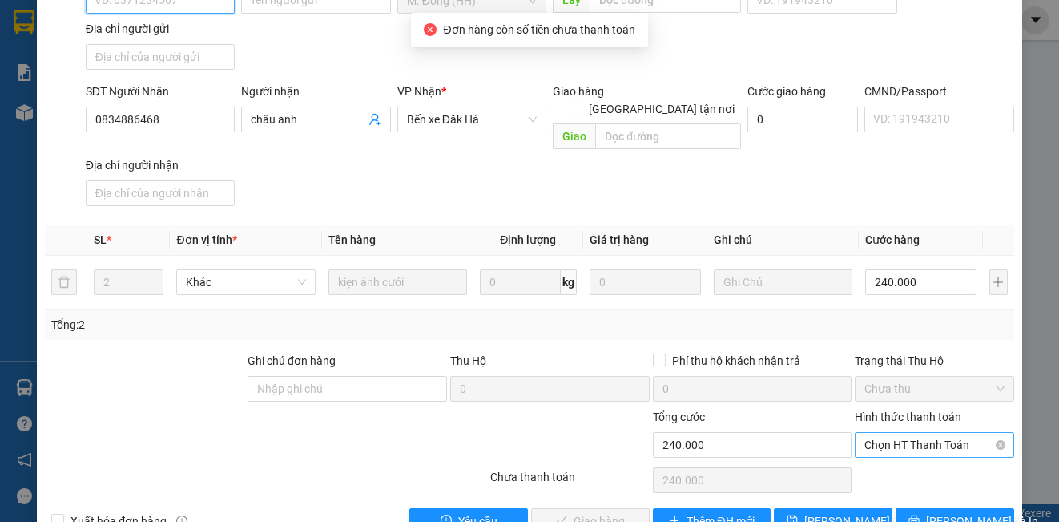
click at [887, 433] on span "Chọn HT Thanh Toán" at bounding box center [933, 445] width 139 height 24
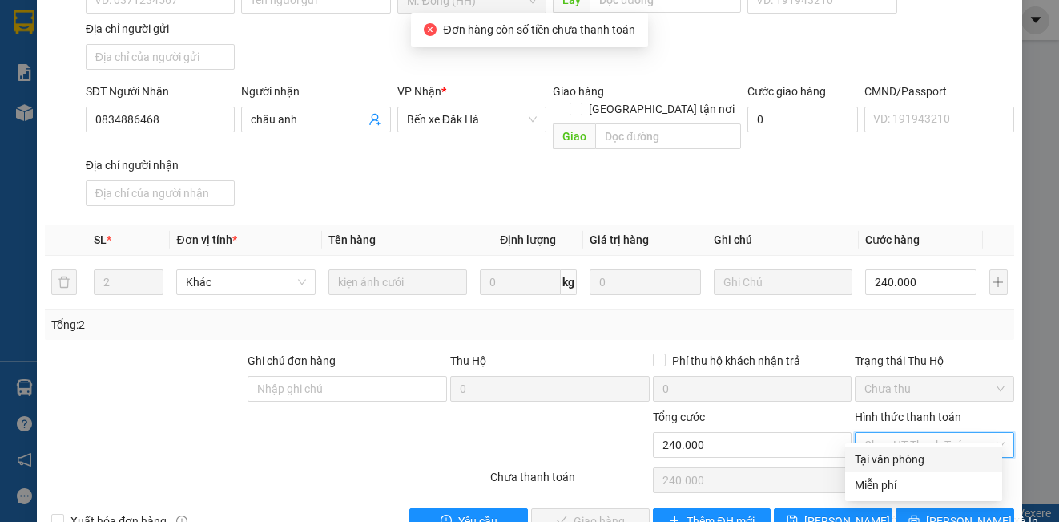
click at [876, 464] on div "Tại văn phòng" at bounding box center [924, 459] width 138 height 18
type input "0"
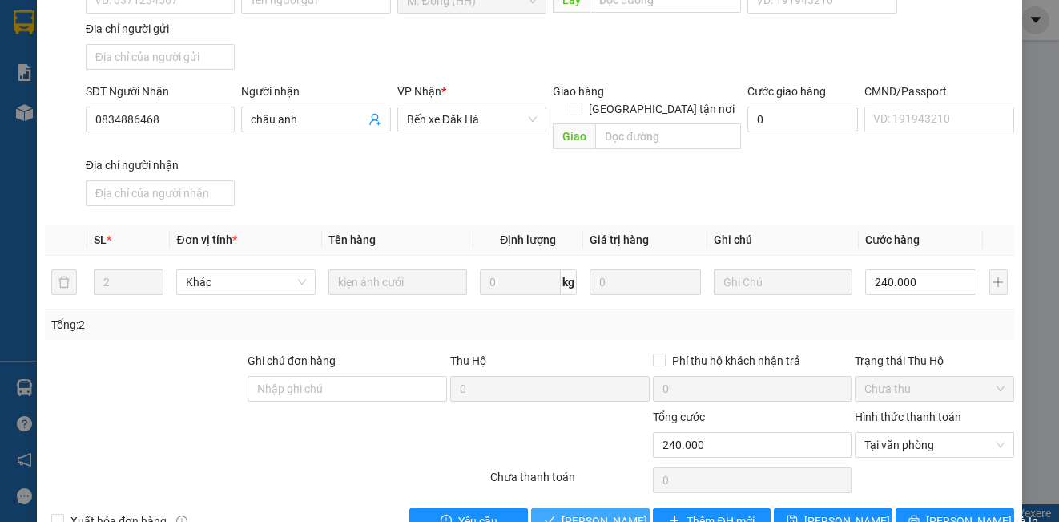
click at [607, 512] on span "[PERSON_NAME] và Giao hàng" at bounding box center [639, 521] width 154 height 18
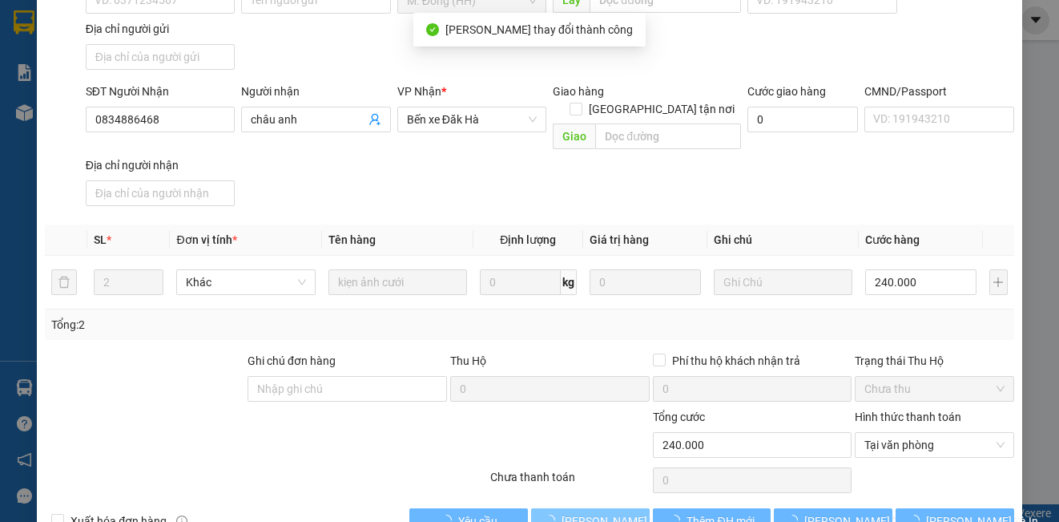
scroll to position [37, 0]
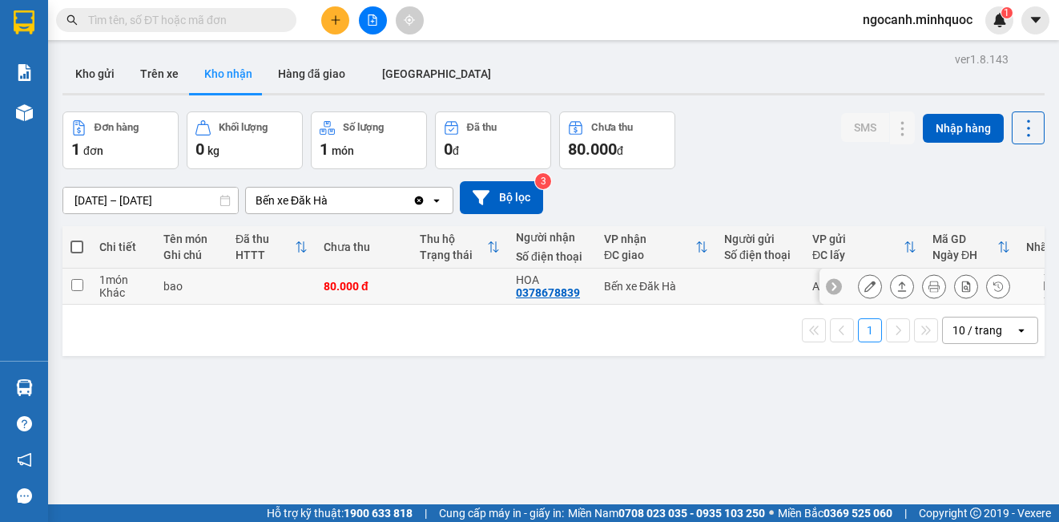
click at [896, 284] on icon at bounding box center [901, 285] width 11 height 11
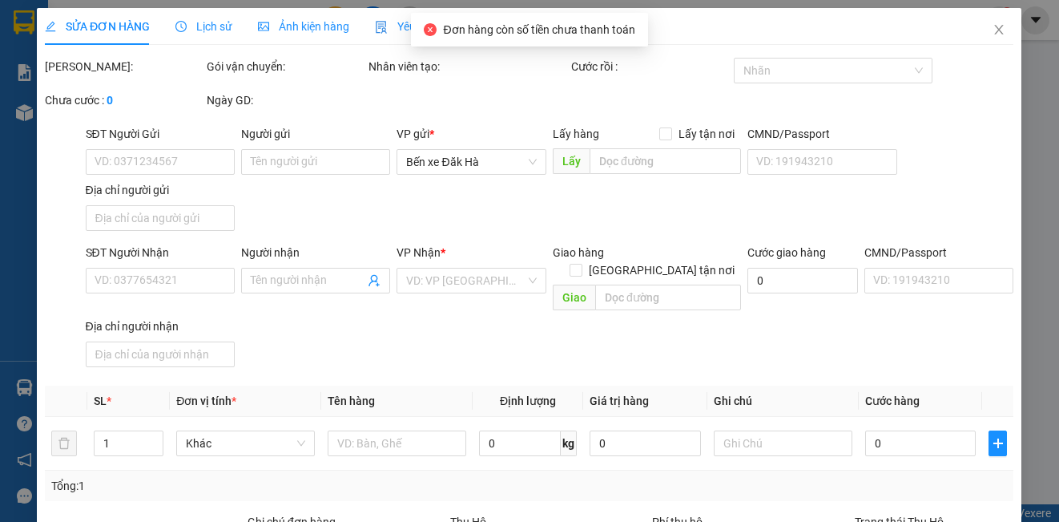
type input "0378678839"
type input "HOA"
type input "80.000"
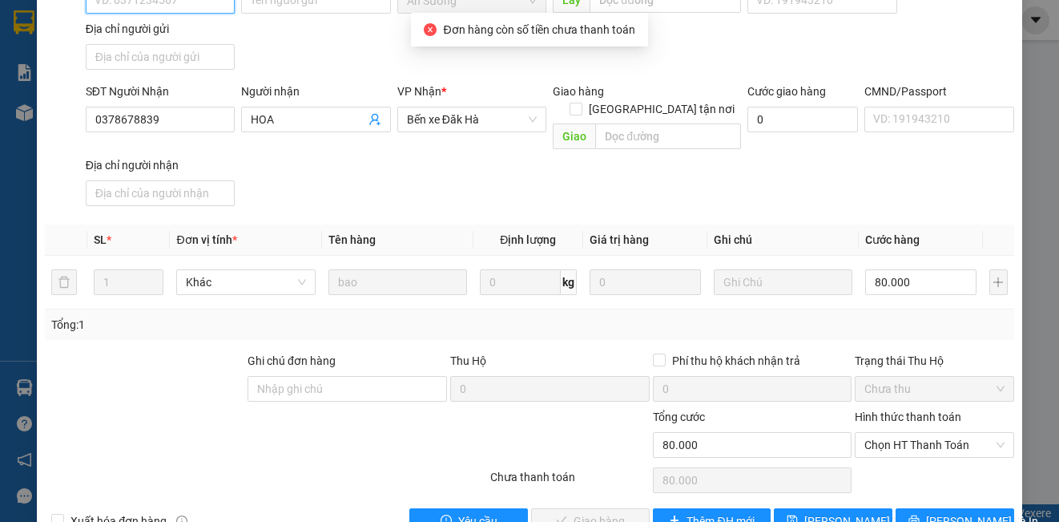
scroll to position [204, 0]
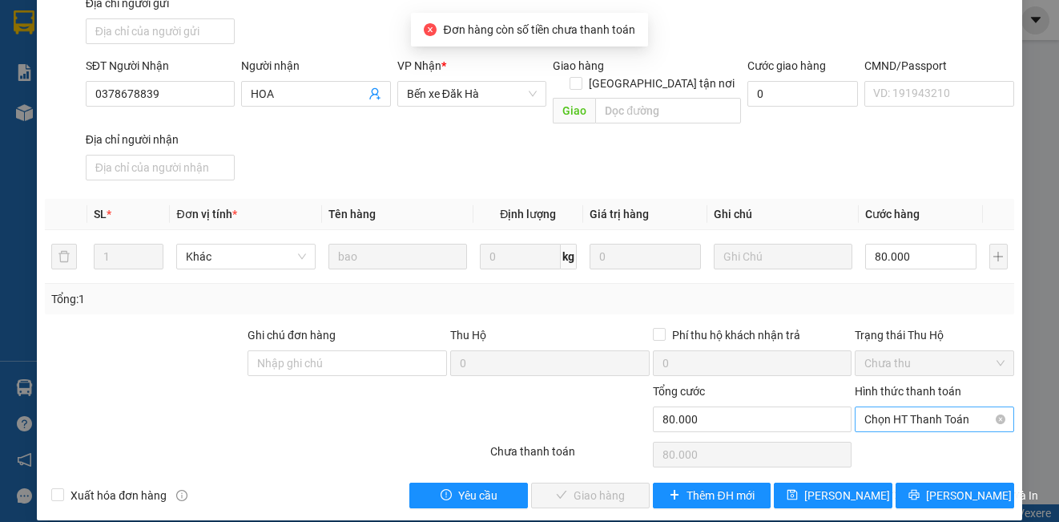
click at [896, 407] on span "Chọn HT Thanh Toán" at bounding box center [933, 419] width 139 height 24
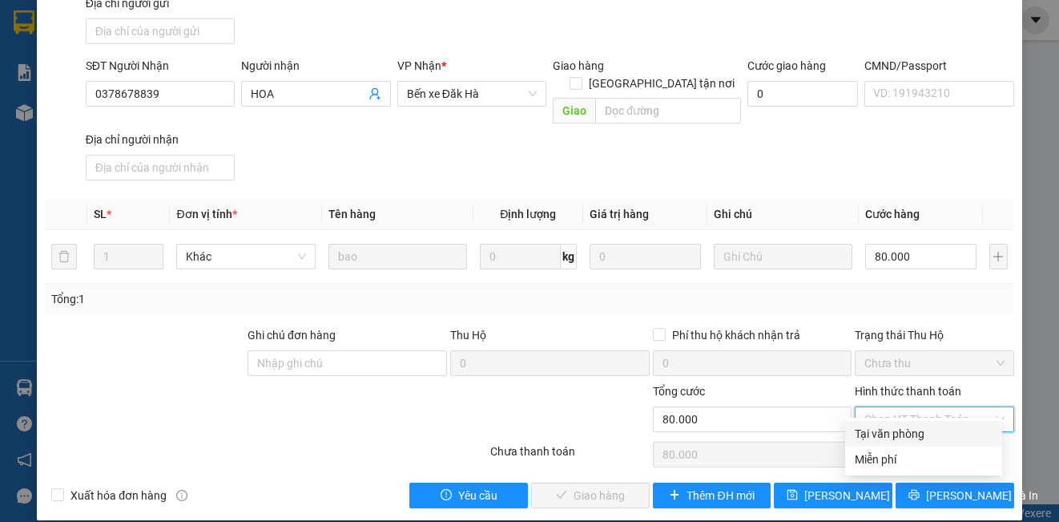
click at [891, 440] on div "Tại văn phòng" at bounding box center [924, 434] width 138 height 18
type input "0"
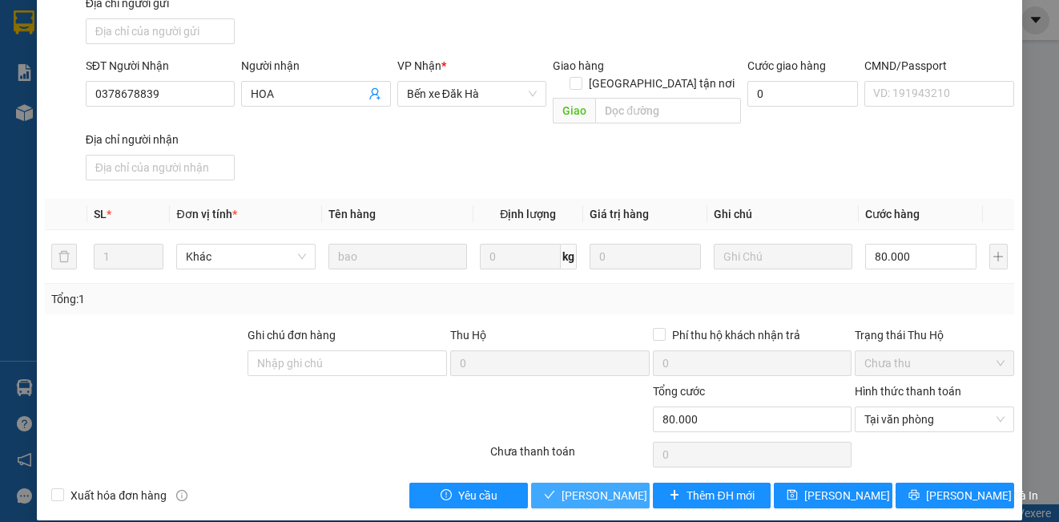
click at [614, 486] on span "[PERSON_NAME] và Giao hàng" at bounding box center [639, 495] width 154 height 18
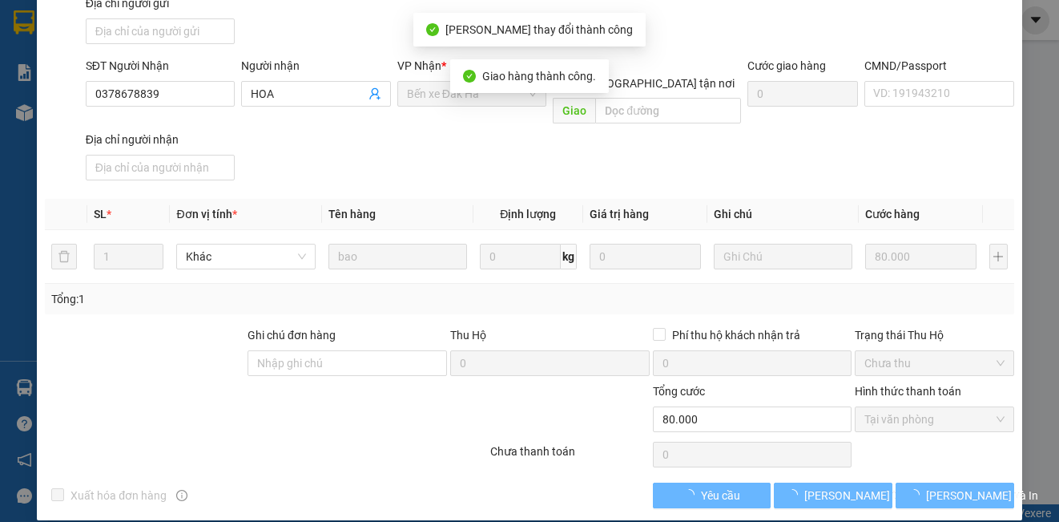
scroll to position [18, 0]
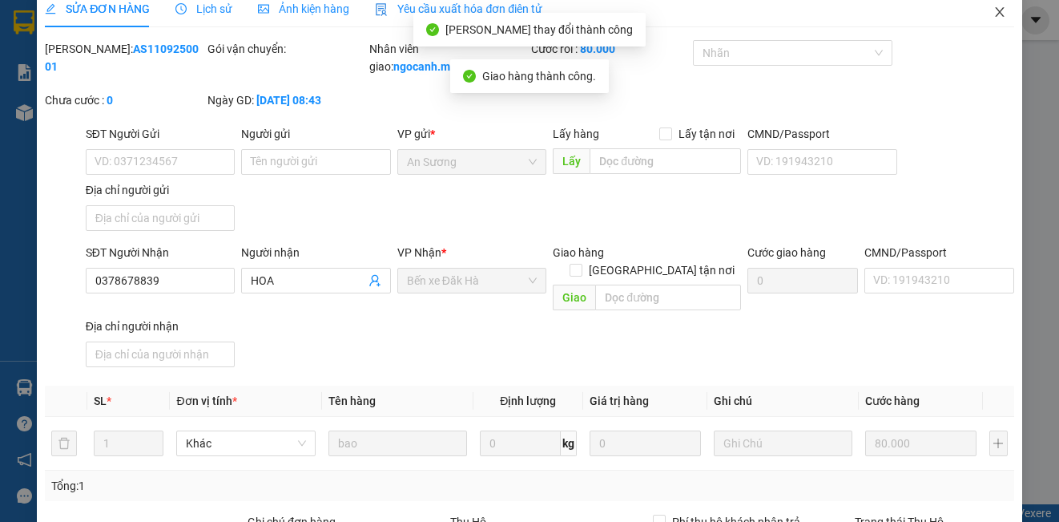
click at [993, 15] on icon "close" at bounding box center [999, 12] width 13 height 13
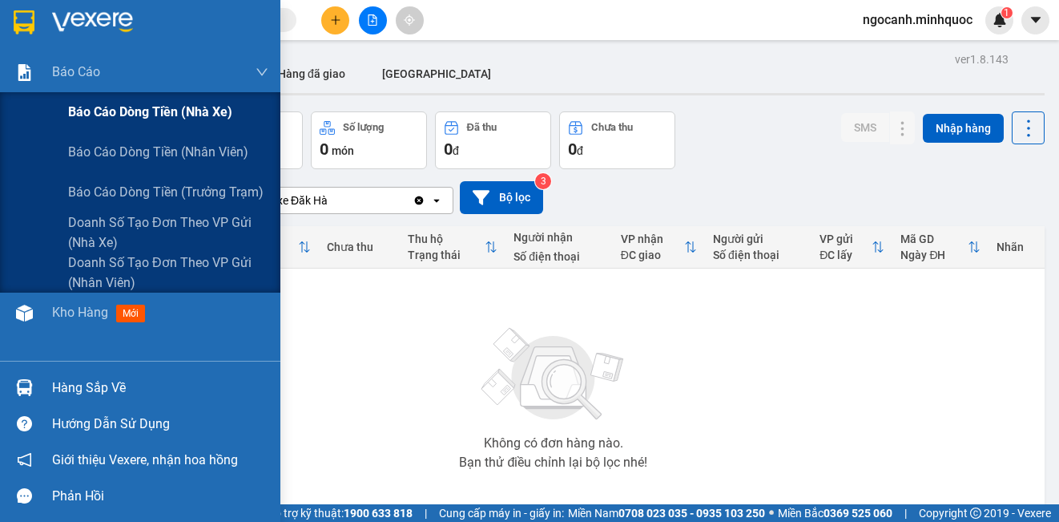
click at [167, 116] on span "Báo cáo dòng tiền (nhà xe)" at bounding box center [150, 112] width 164 height 20
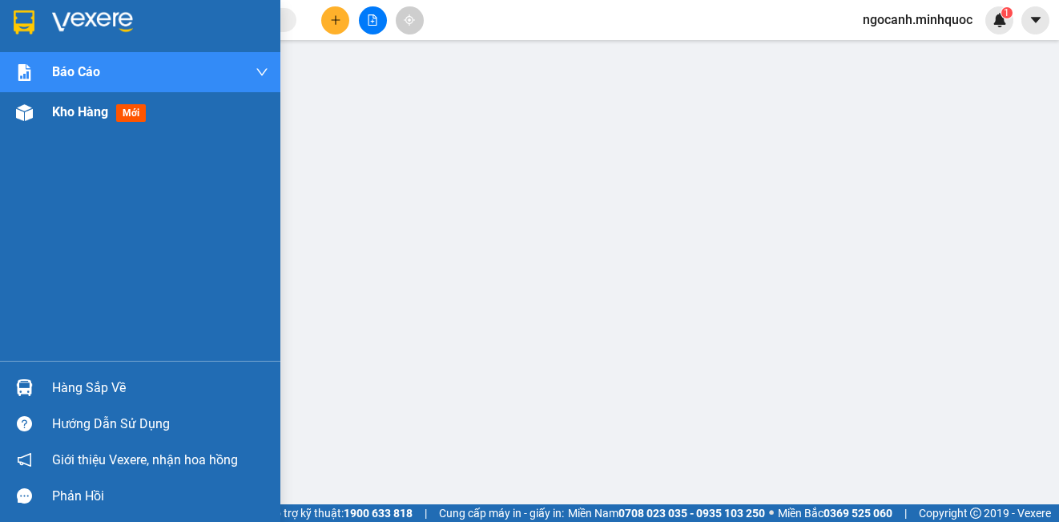
click at [33, 111] on div at bounding box center [24, 113] width 28 height 28
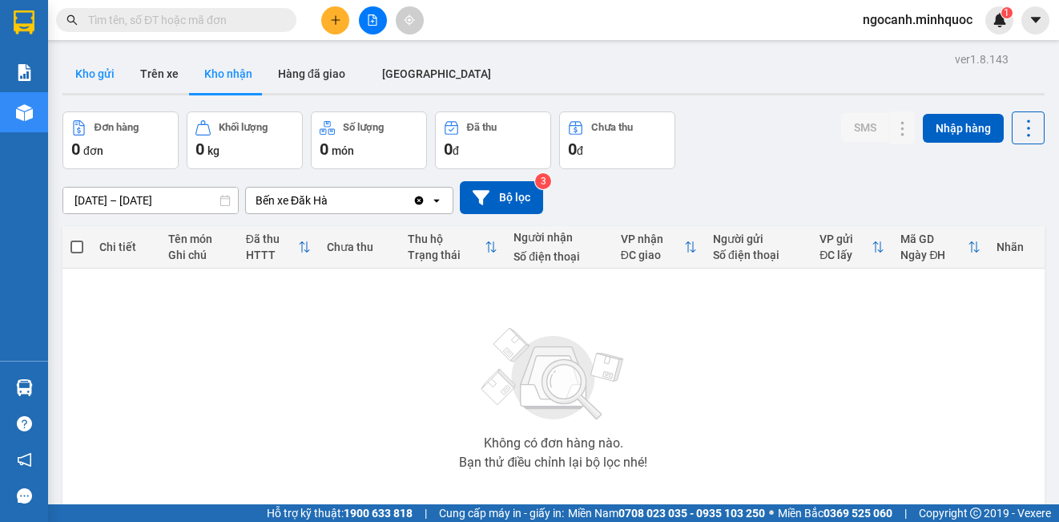
click at [120, 70] on button "Kho gửi" at bounding box center [94, 73] width 65 height 38
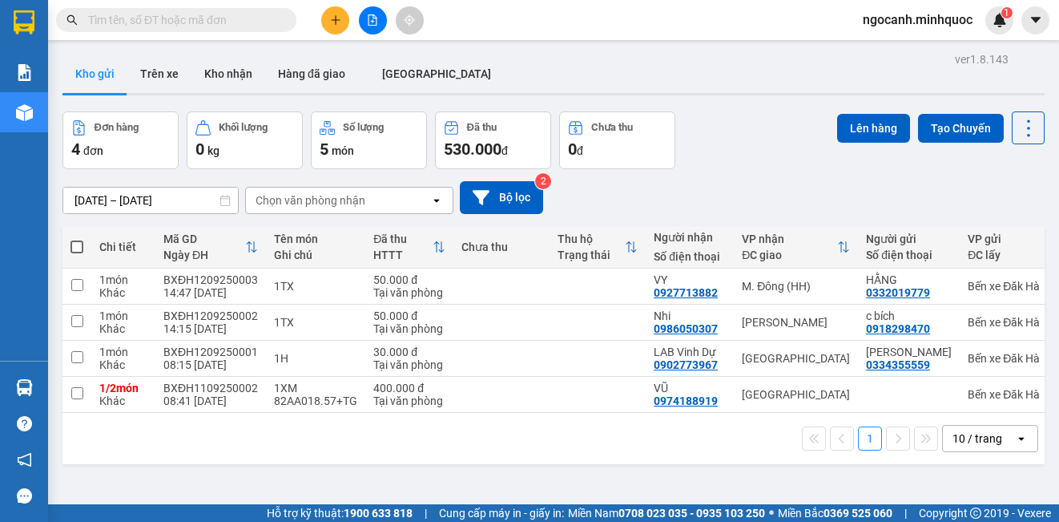
click at [333, 22] on icon "plus" at bounding box center [335, 19] width 11 height 11
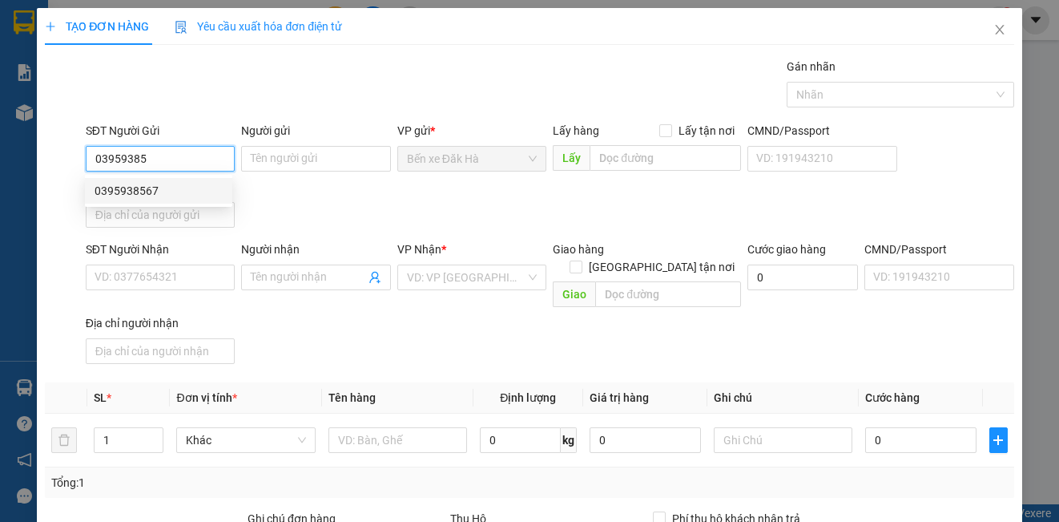
click at [199, 186] on div "0395938567" at bounding box center [159, 191] width 128 height 18
type input "0395938567"
type input "0373666689"
type input "VINH"
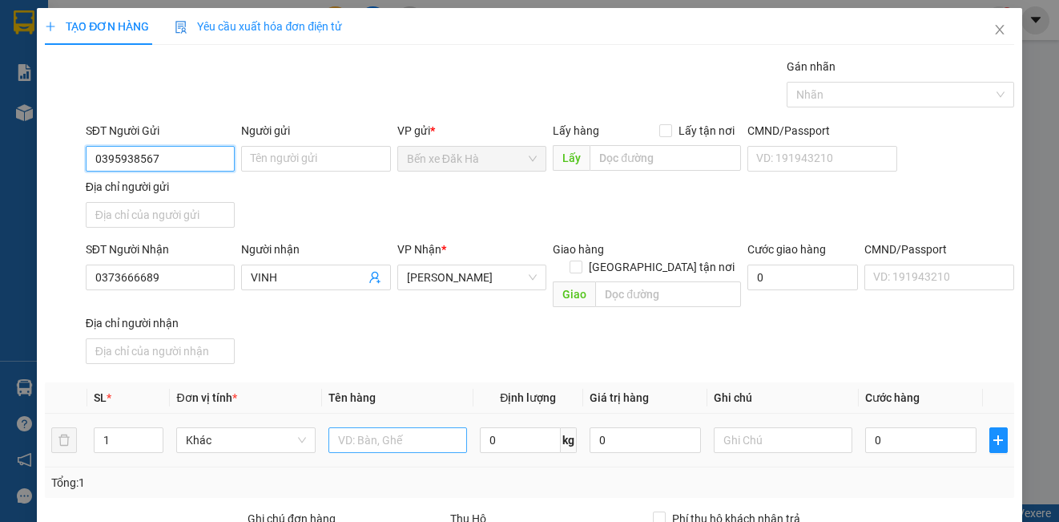
type input "0395938567"
click at [370, 427] on input "text" at bounding box center [397, 440] width 139 height 26
type input "1TX"
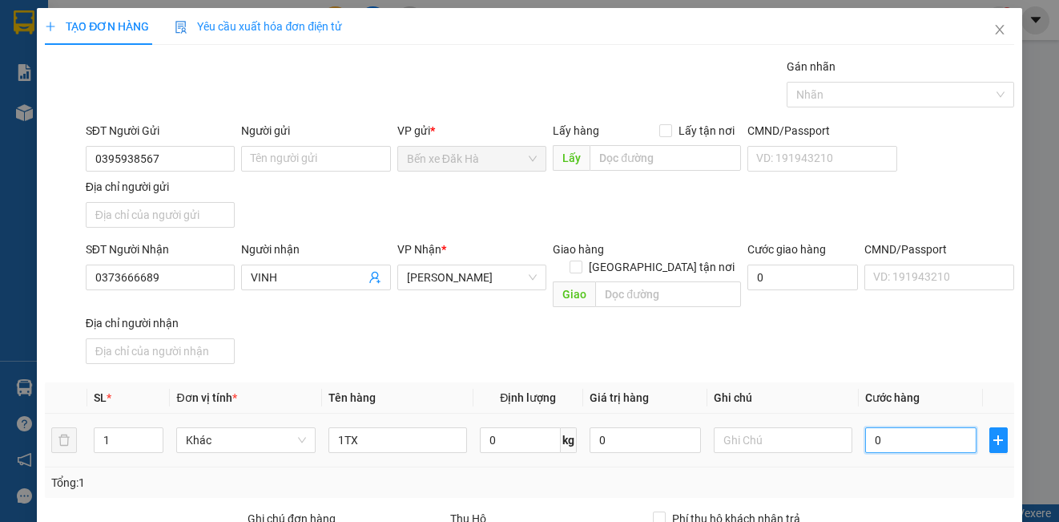
click at [916, 427] on input "0" at bounding box center [920, 440] width 111 height 26
type input "5"
type input "50"
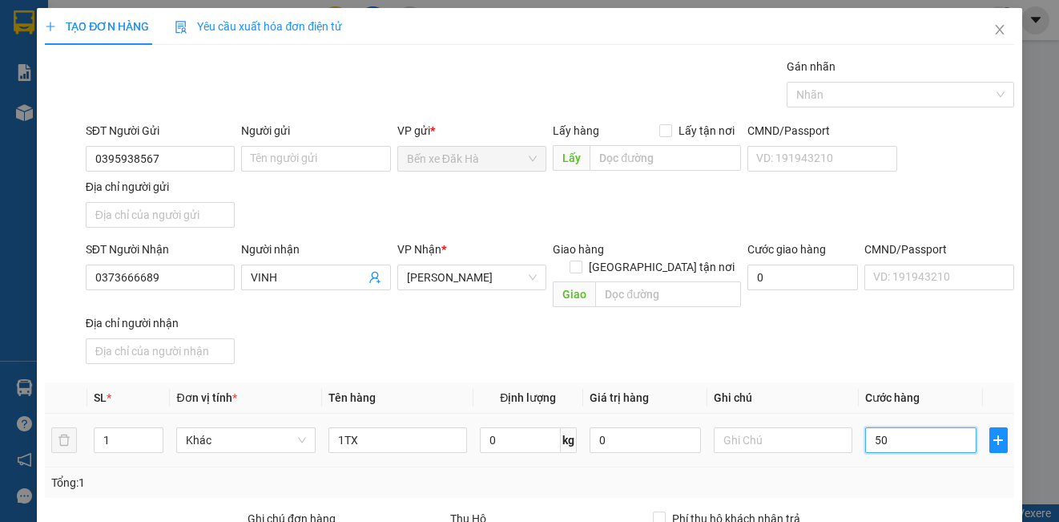
type input "50"
type input "50.000"
click at [852, 316] on div "SĐT Người Nhận 0373666689 Người nhận VINH VP Nhận * [PERSON_NAME] hàng Giao tận…" at bounding box center [550, 305] width 935 height 130
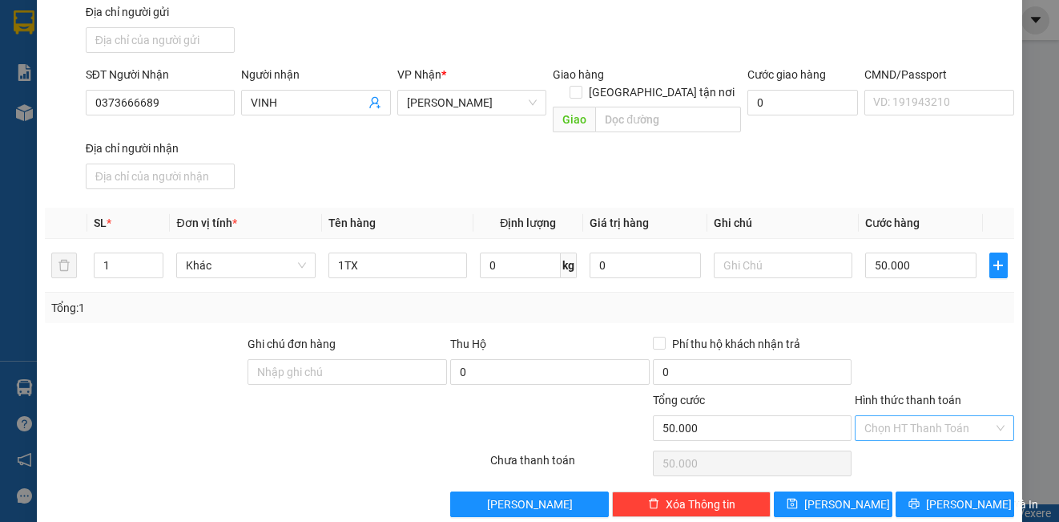
scroll to position [183, 0]
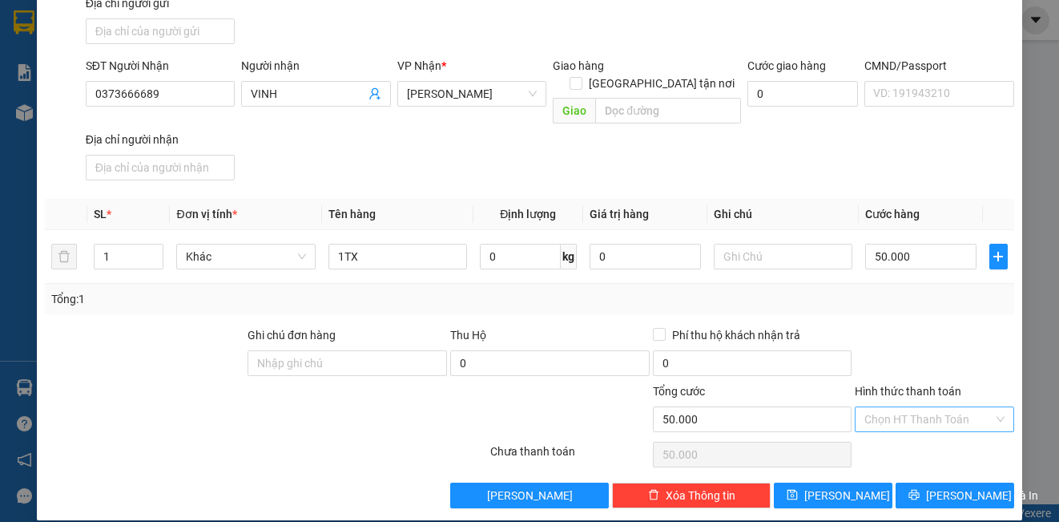
click at [867, 409] on input "Hình thức thanh toán" at bounding box center [928, 419] width 128 height 24
click at [886, 433] on div "Tại văn phòng" at bounding box center [924, 434] width 138 height 18
type input "0"
click at [841, 490] on div "TẠO ĐƠN HÀNG Yêu cầu xuất hóa đơn điện tử Transit Pickup Surcharge Ids Transit …" at bounding box center [529, 172] width 985 height 695
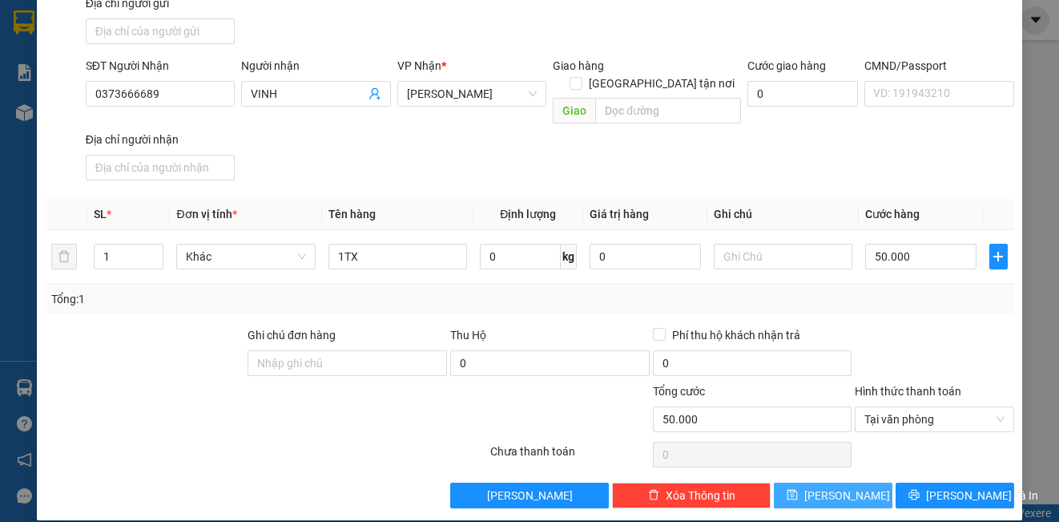
click at [841, 482] on button "[PERSON_NAME]" at bounding box center [833, 495] width 119 height 26
type input "0"
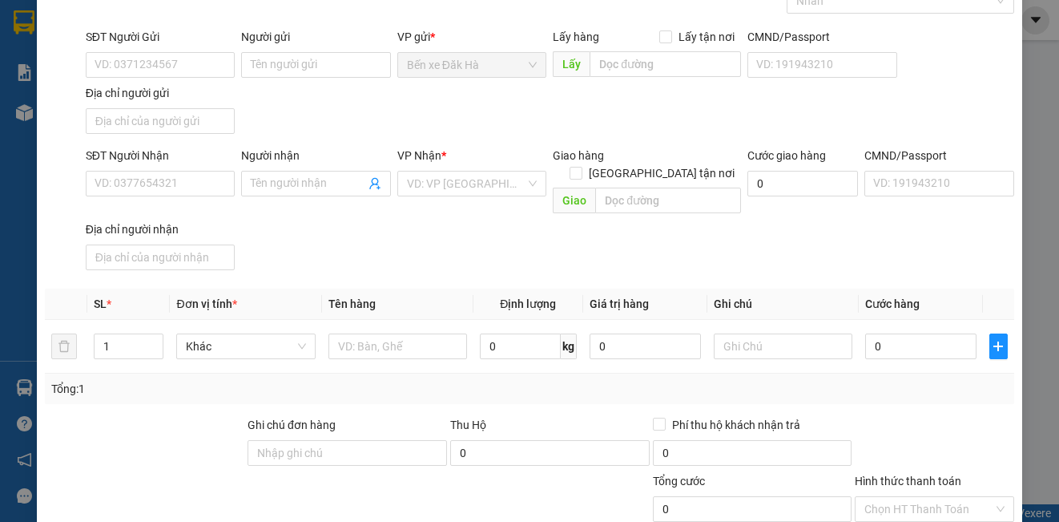
scroll to position [23, 0]
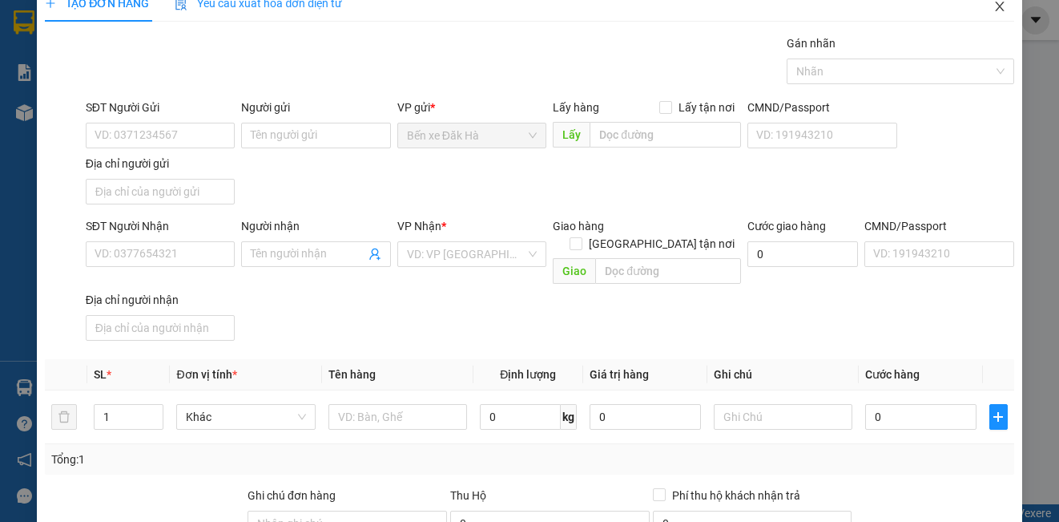
click at [995, 6] on icon "close" at bounding box center [999, 7] width 9 height 10
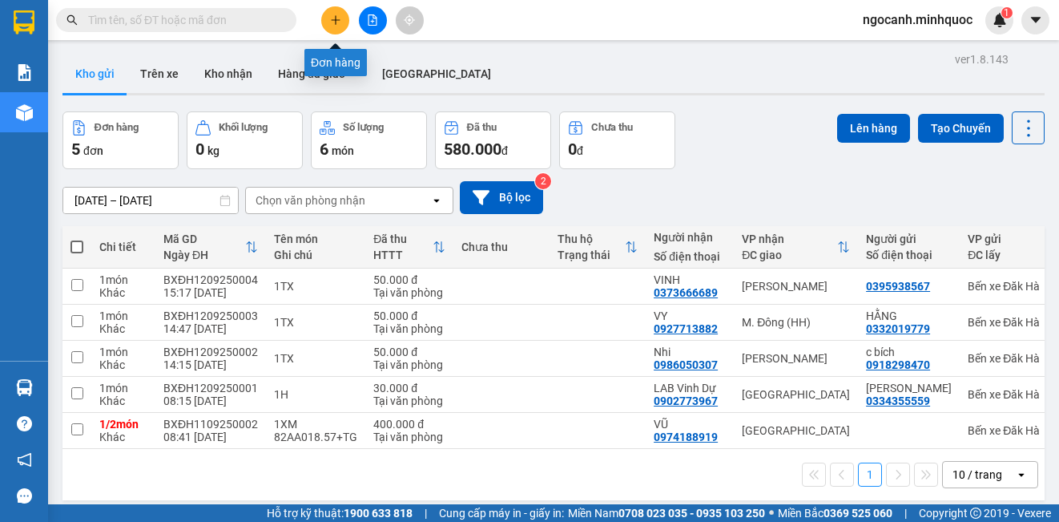
click at [328, 22] on button at bounding box center [335, 20] width 28 height 28
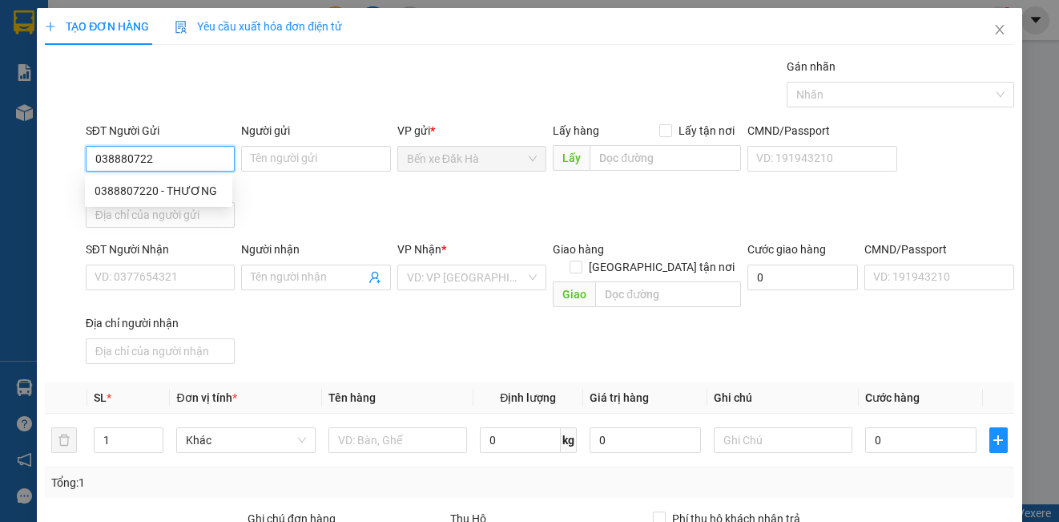
type input "0388807220"
click at [157, 183] on div "0388807220 - THƯƠNG" at bounding box center [159, 191] width 128 height 18
type input "THƯƠNG"
type input "0988670850"
type input "Thắng"
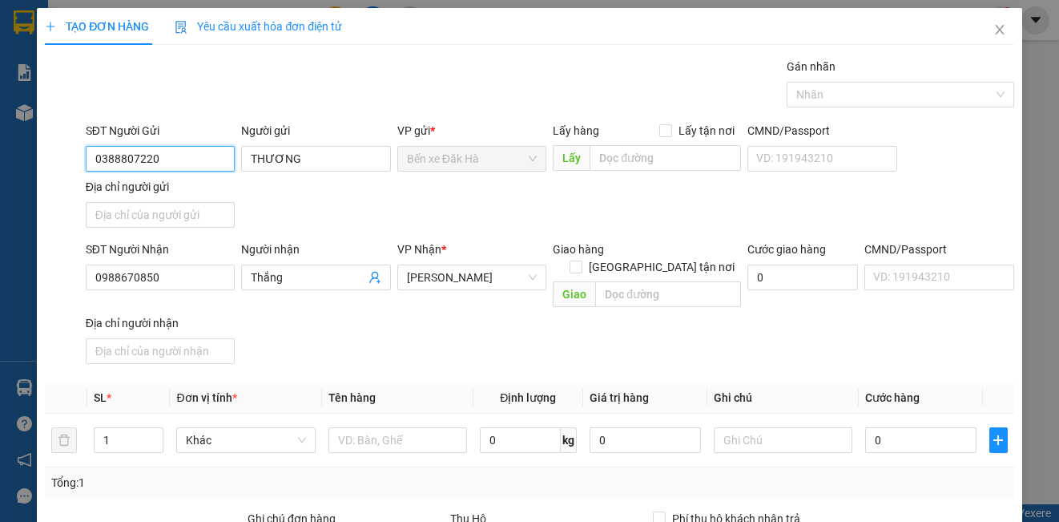
type input "0388807220"
click at [330, 205] on div "SĐT Người Gửi 0388807220 0388807220 Người gửi THƯƠNG VP gửi * Bến xe Đăk Hà Lấy…" at bounding box center [550, 178] width 935 height 112
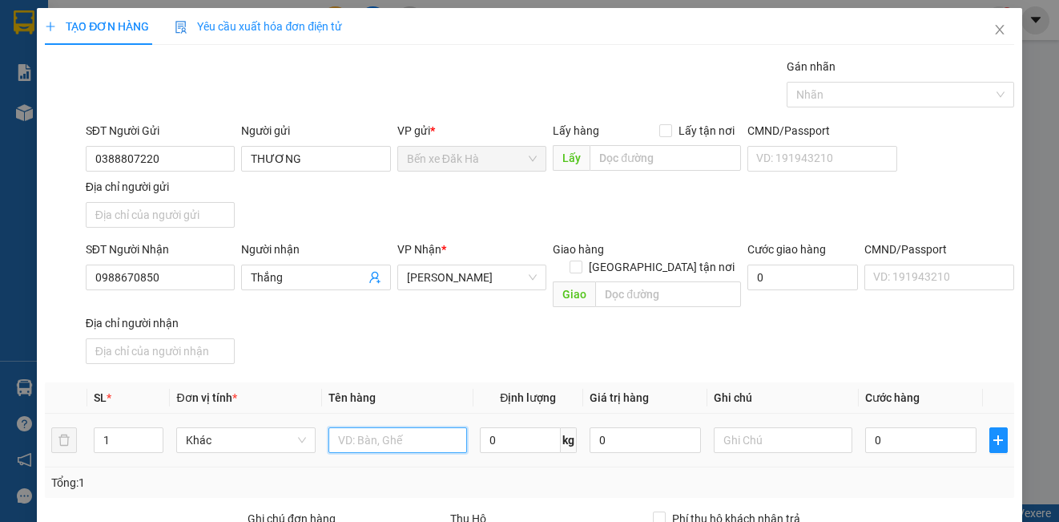
click at [373, 427] on input "text" at bounding box center [397, 440] width 139 height 26
type input "1TG"
click at [908, 427] on input "0" at bounding box center [920, 440] width 111 height 26
type input "6"
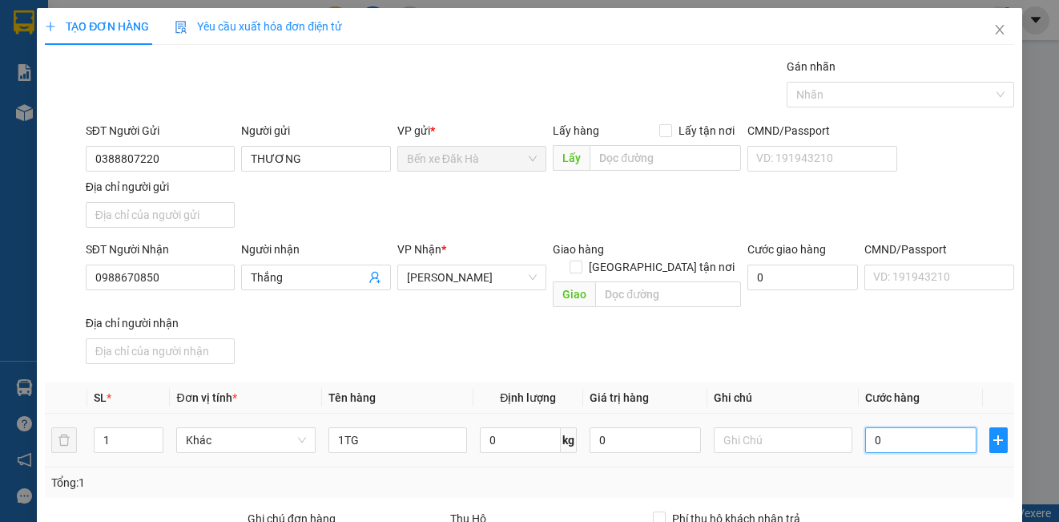
type input "6"
type input "60"
type input "60.000"
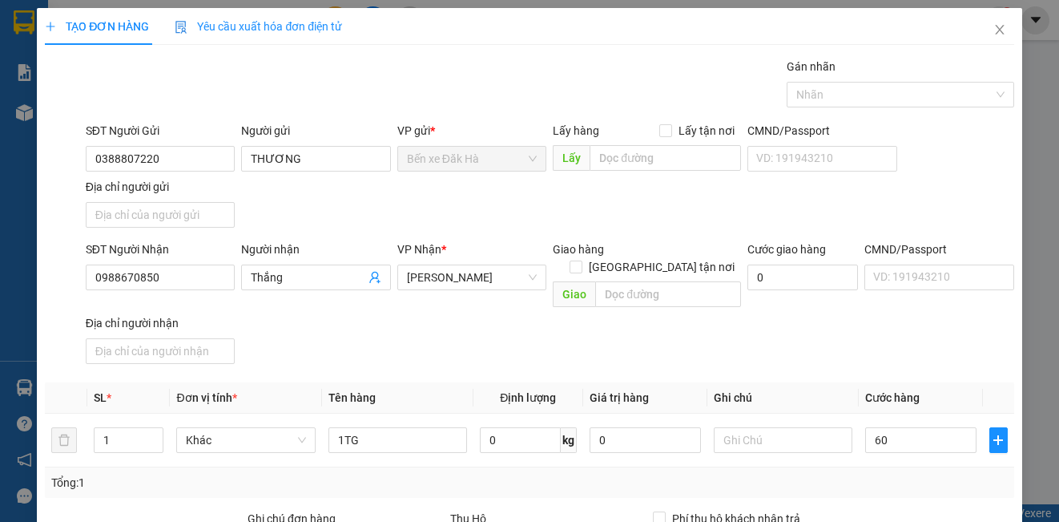
type input "60.000"
click at [978, 481] on div "Transit Pickup Surcharge Ids Transit Deliver Surcharge Ids Transit Deliver Surc…" at bounding box center [529, 375] width 969 height 634
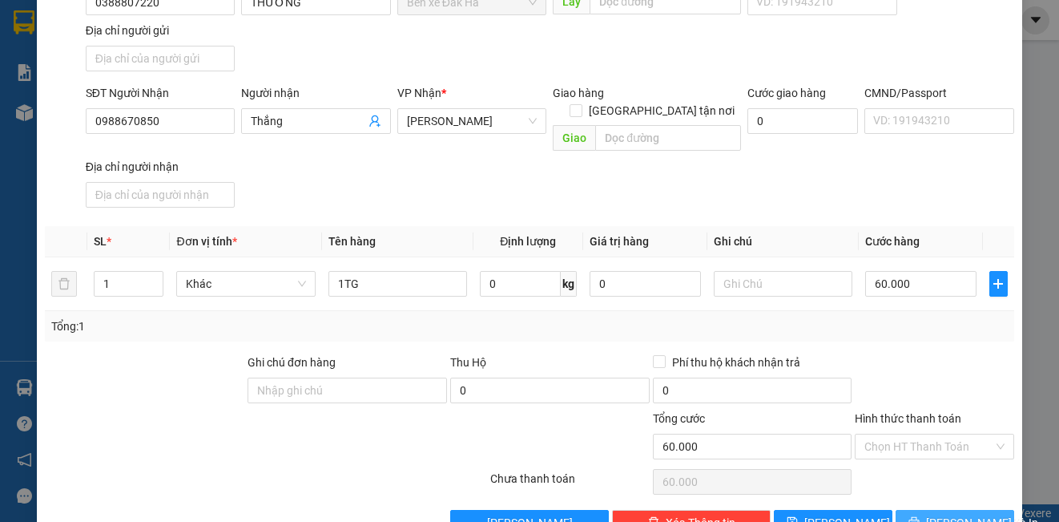
scroll to position [183, 0]
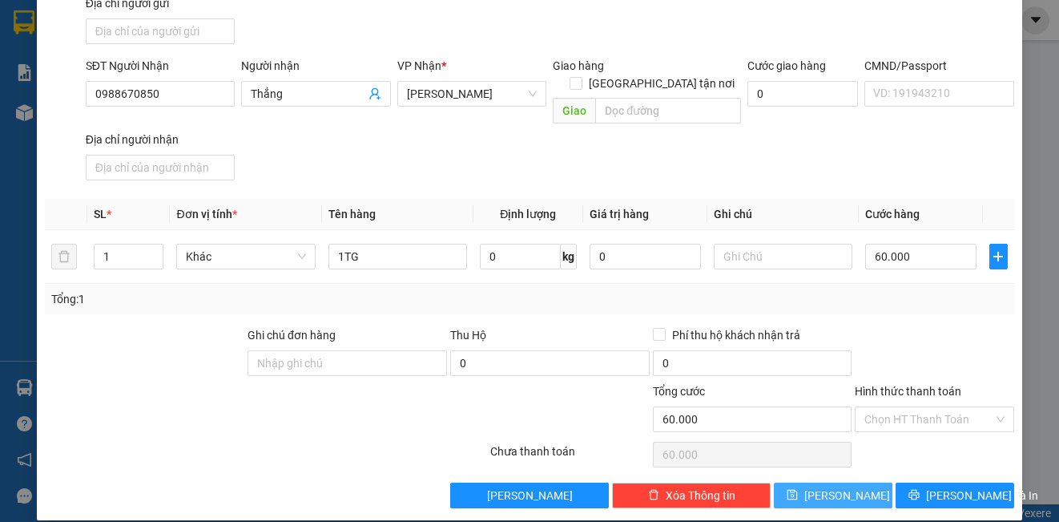
click at [861, 482] on button "[PERSON_NAME]" at bounding box center [833, 495] width 119 height 26
type input "0"
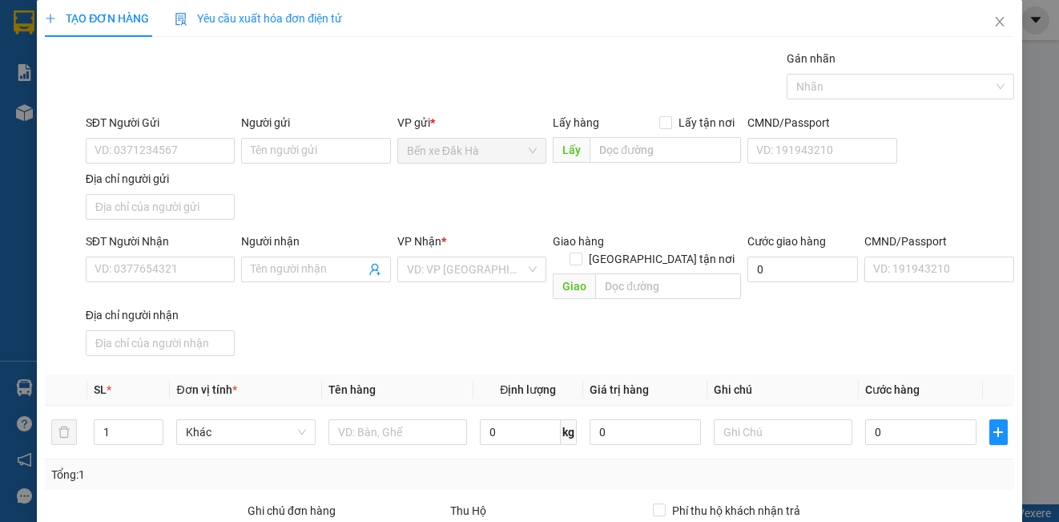
scroll to position [0, 0]
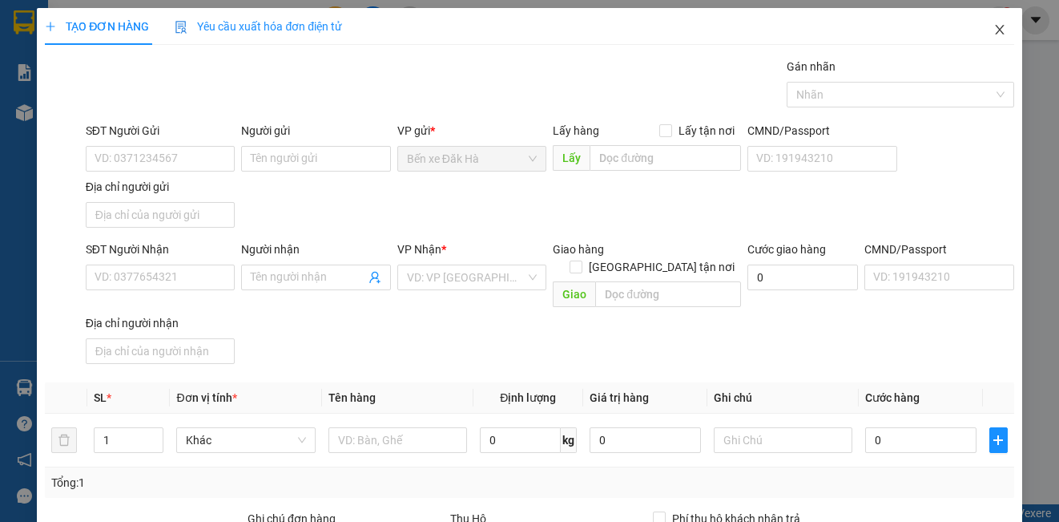
click at [993, 28] on icon "close" at bounding box center [999, 29] width 13 height 13
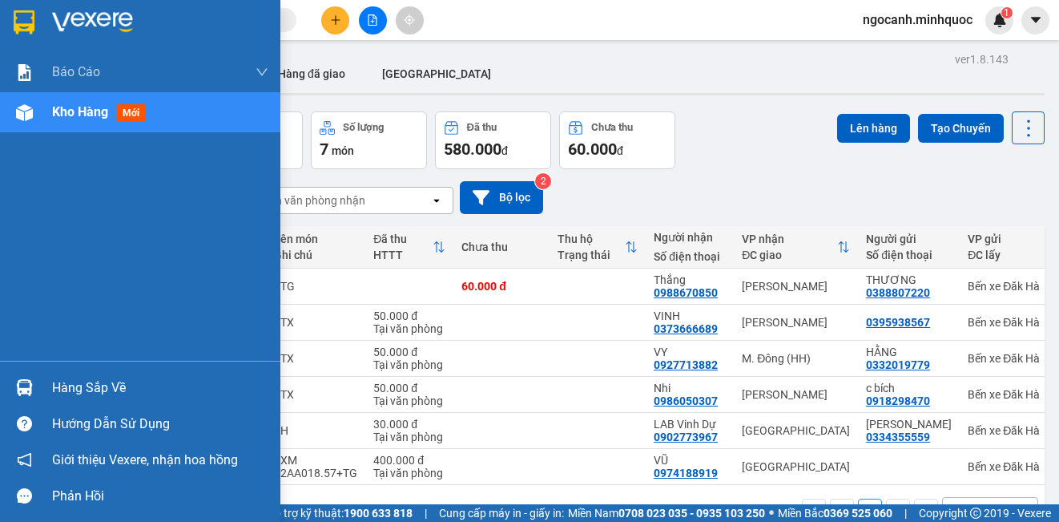
click at [56, 119] on span "Kho hàng" at bounding box center [80, 111] width 56 height 15
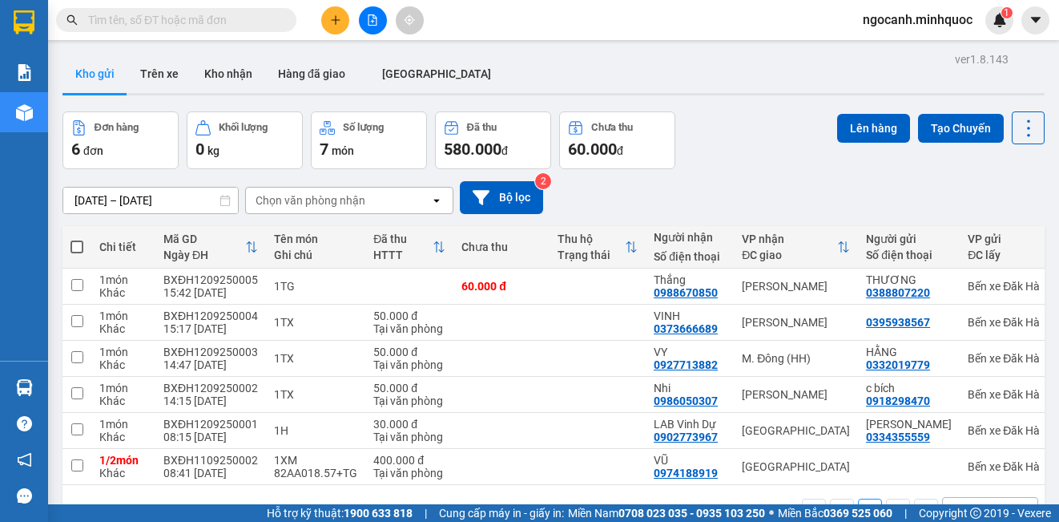
click at [991, 131] on div "Lên hàng Tạo Chuyến" at bounding box center [940, 127] width 207 height 33
click at [1017, 131] on icon at bounding box center [1028, 128] width 22 height 22
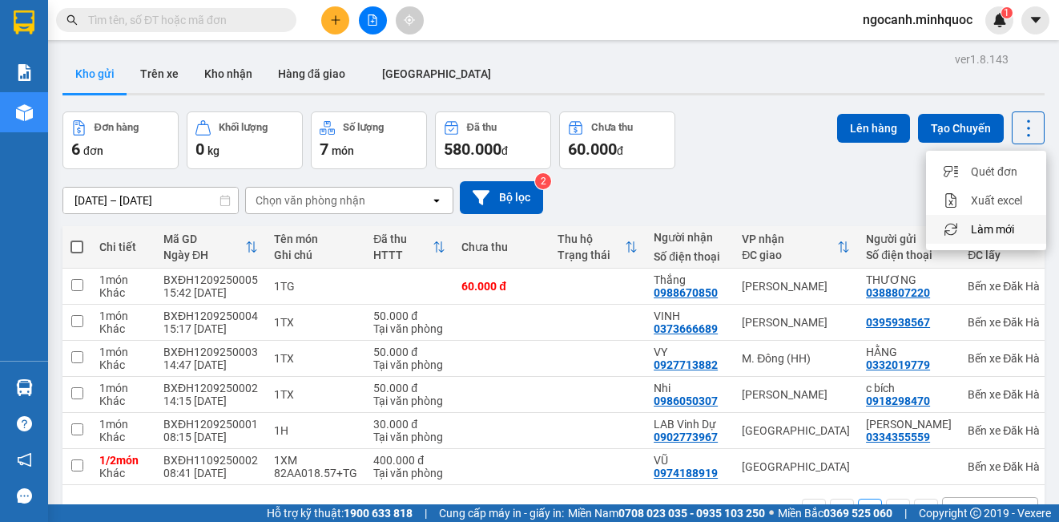
click at [960, 229] on div "Menu" at bounding box center [951, 229] width 24 height 15
